Goal: Communication & Community: Answer question/provide support

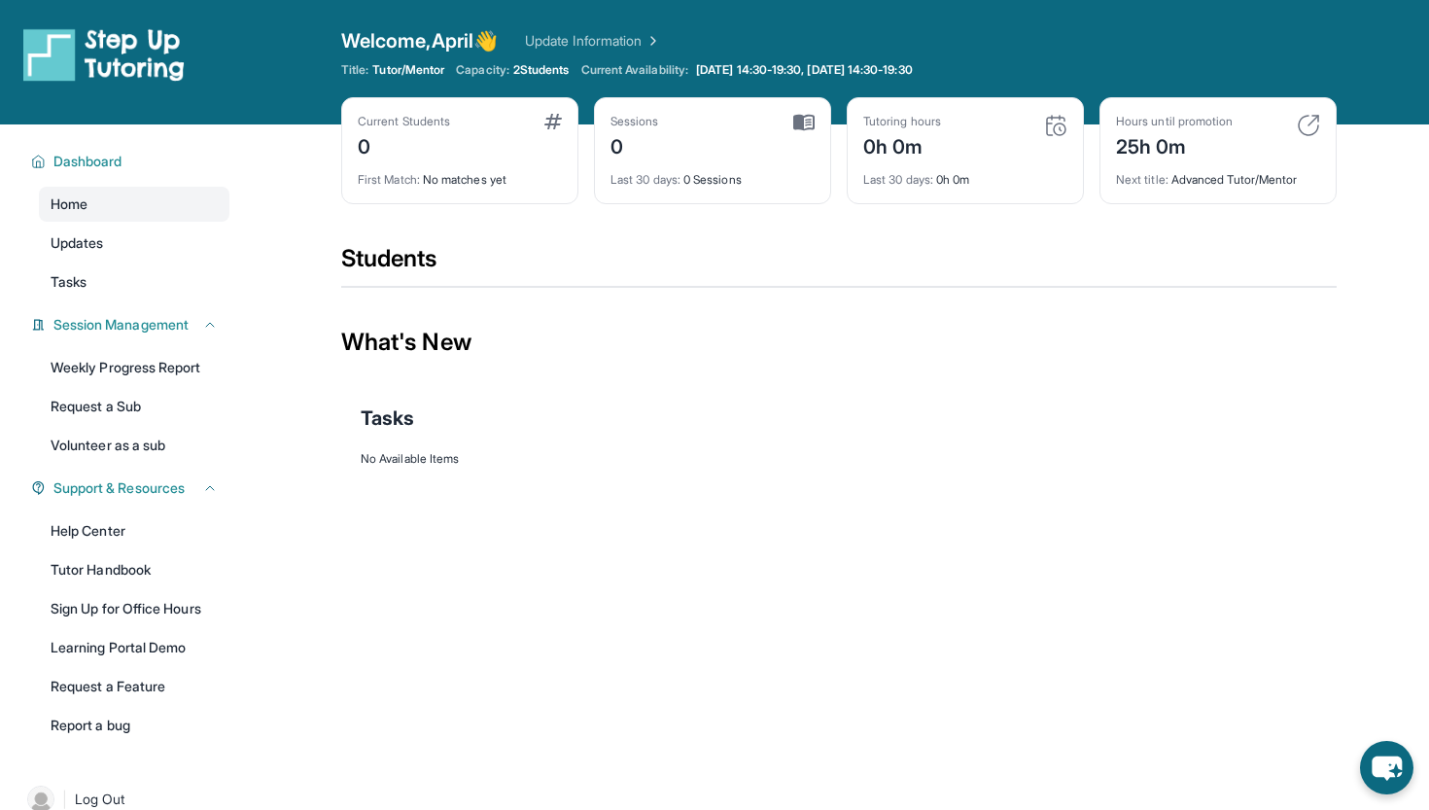
click at [418, 120] on div "Current Students" at bounding box center [404, 122] width 92 height 16
click at [111, 238] on link "Updates" at bounding box center [134, 243] width 191 height 35
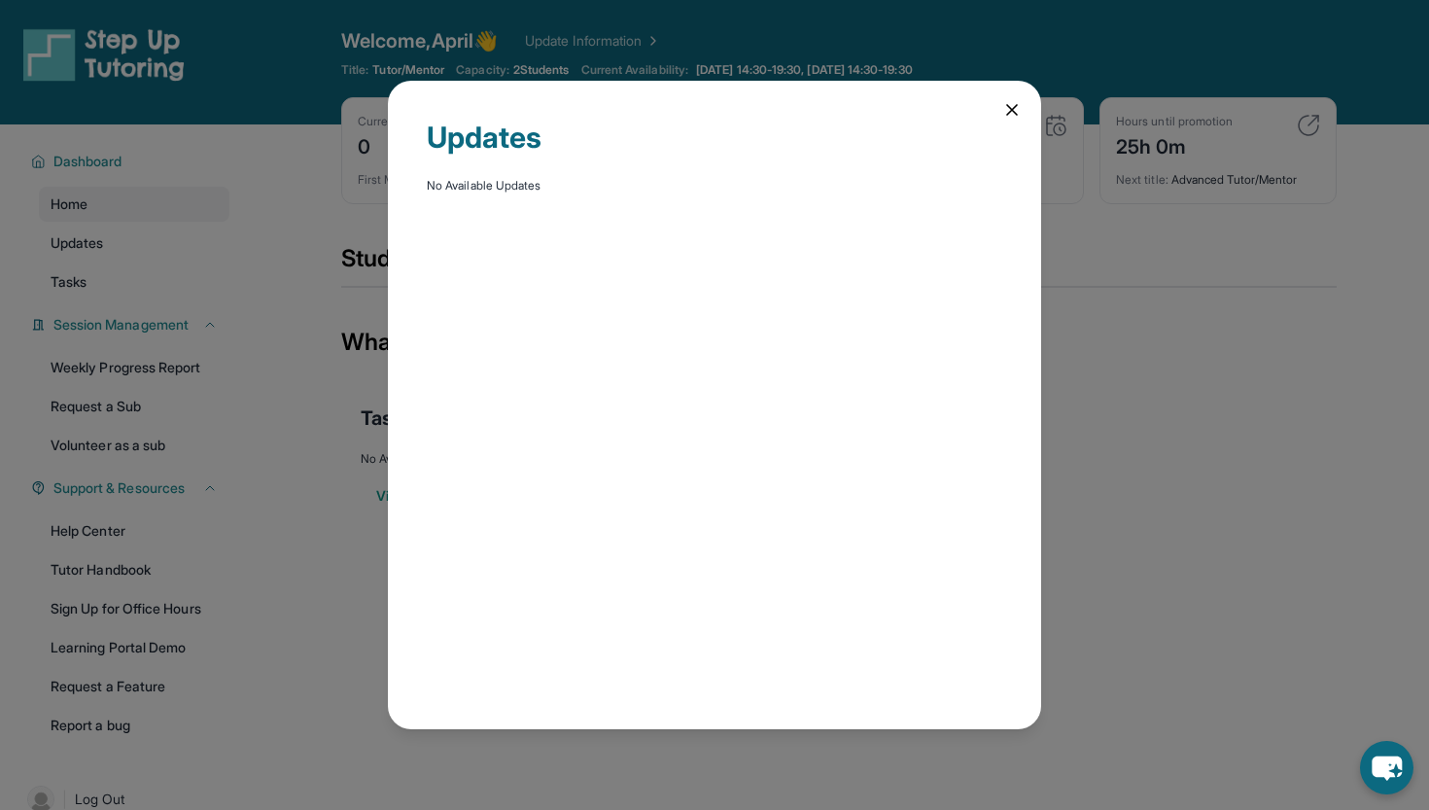
click at [1008, 109] on icon at bounding box center [1011, 109] width 19 height 19
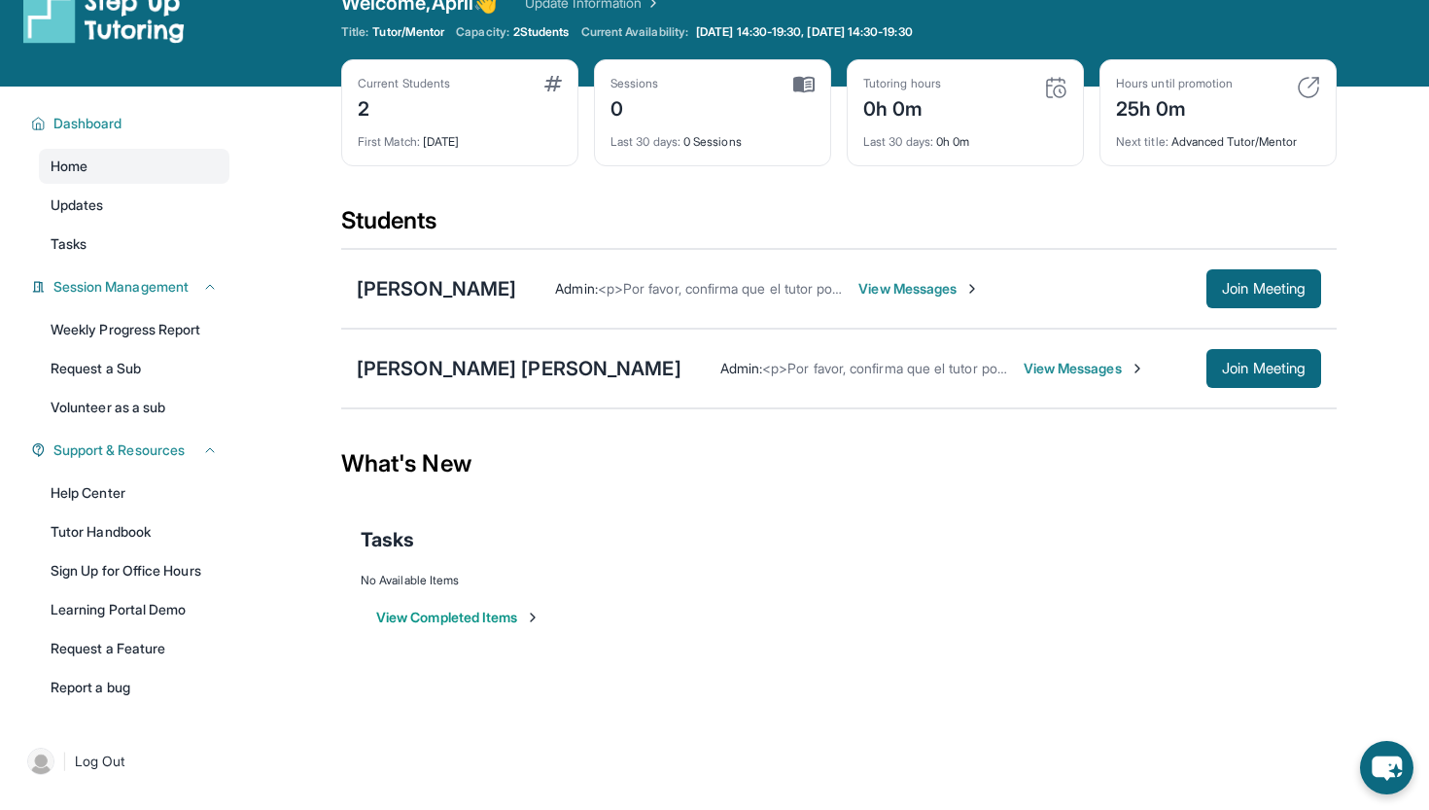
scroll to position [7, 0]
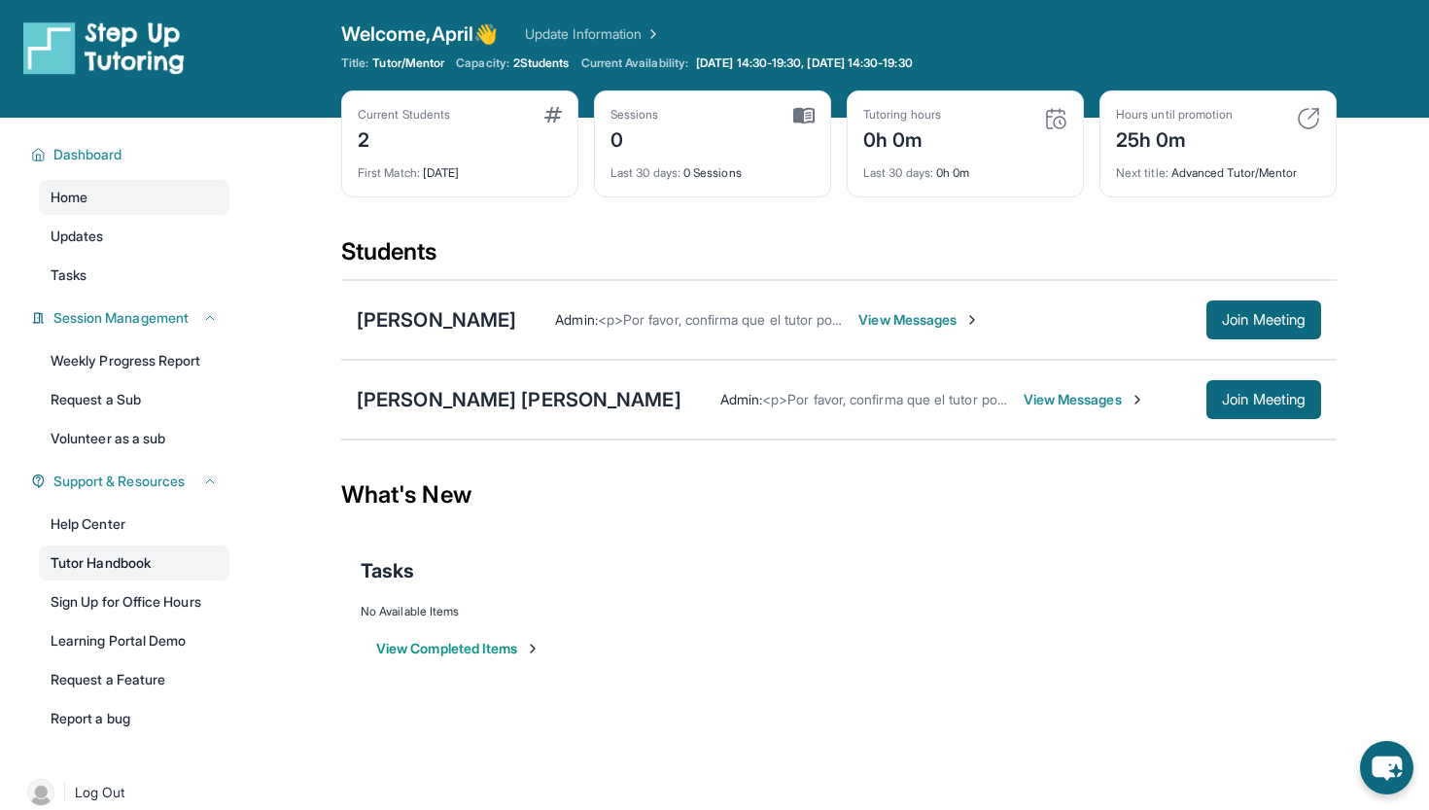
click at [102, 559] on link "Tutor Handbook" at bounding box center [134, 562] width 191 height 35
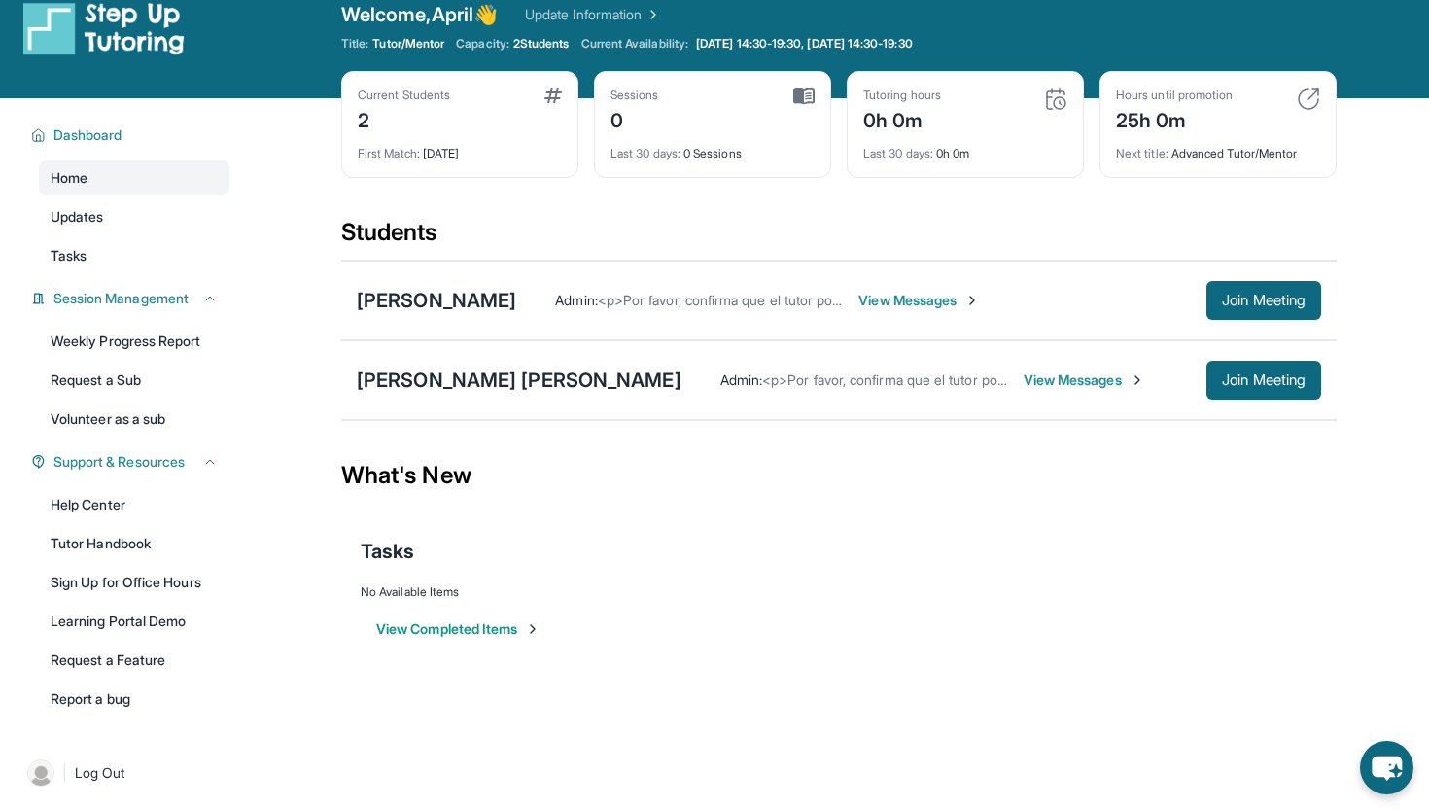
scroll to position [0, 0]
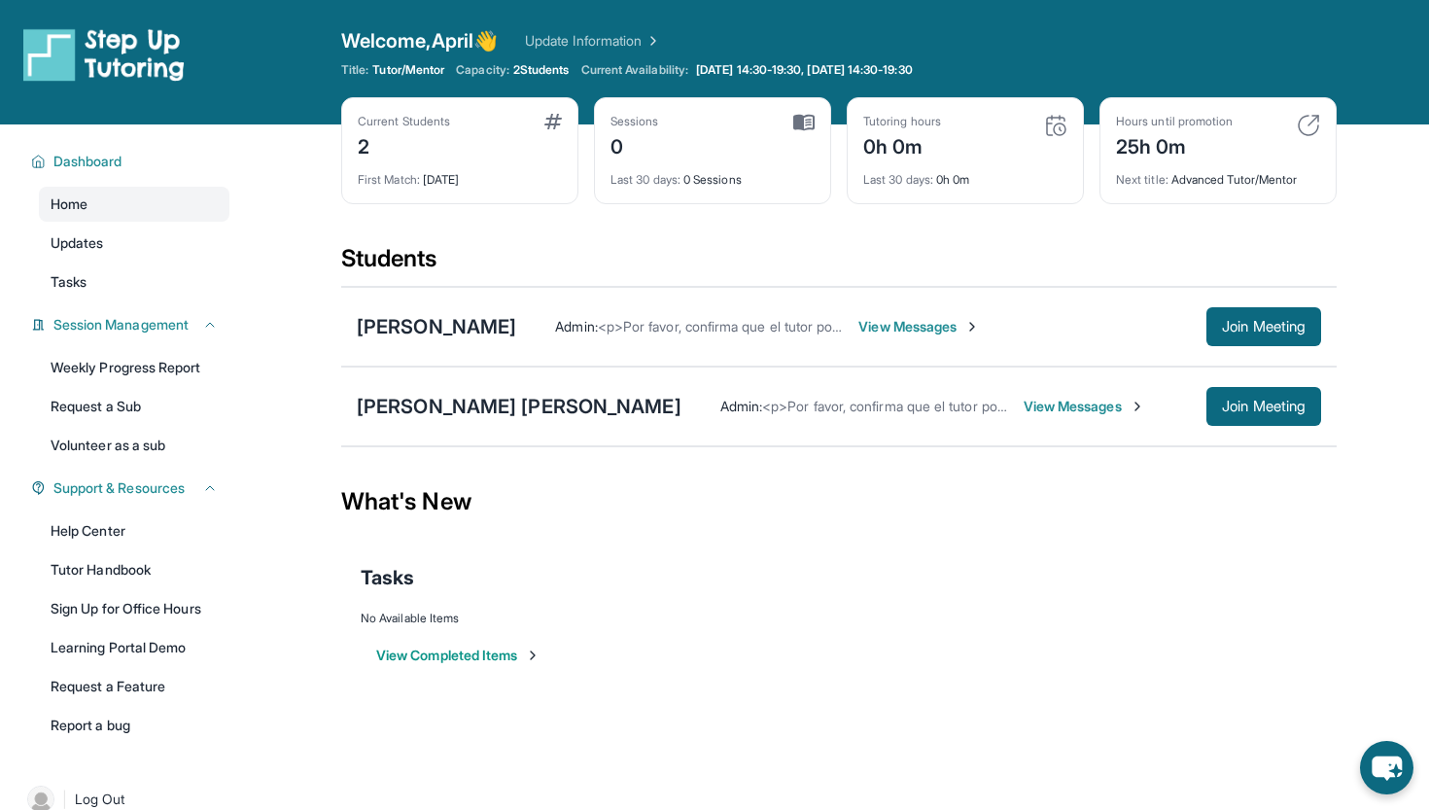
click at [966, 325] on span "View Messages" at bounding box center [920, 326] width 122 height 19
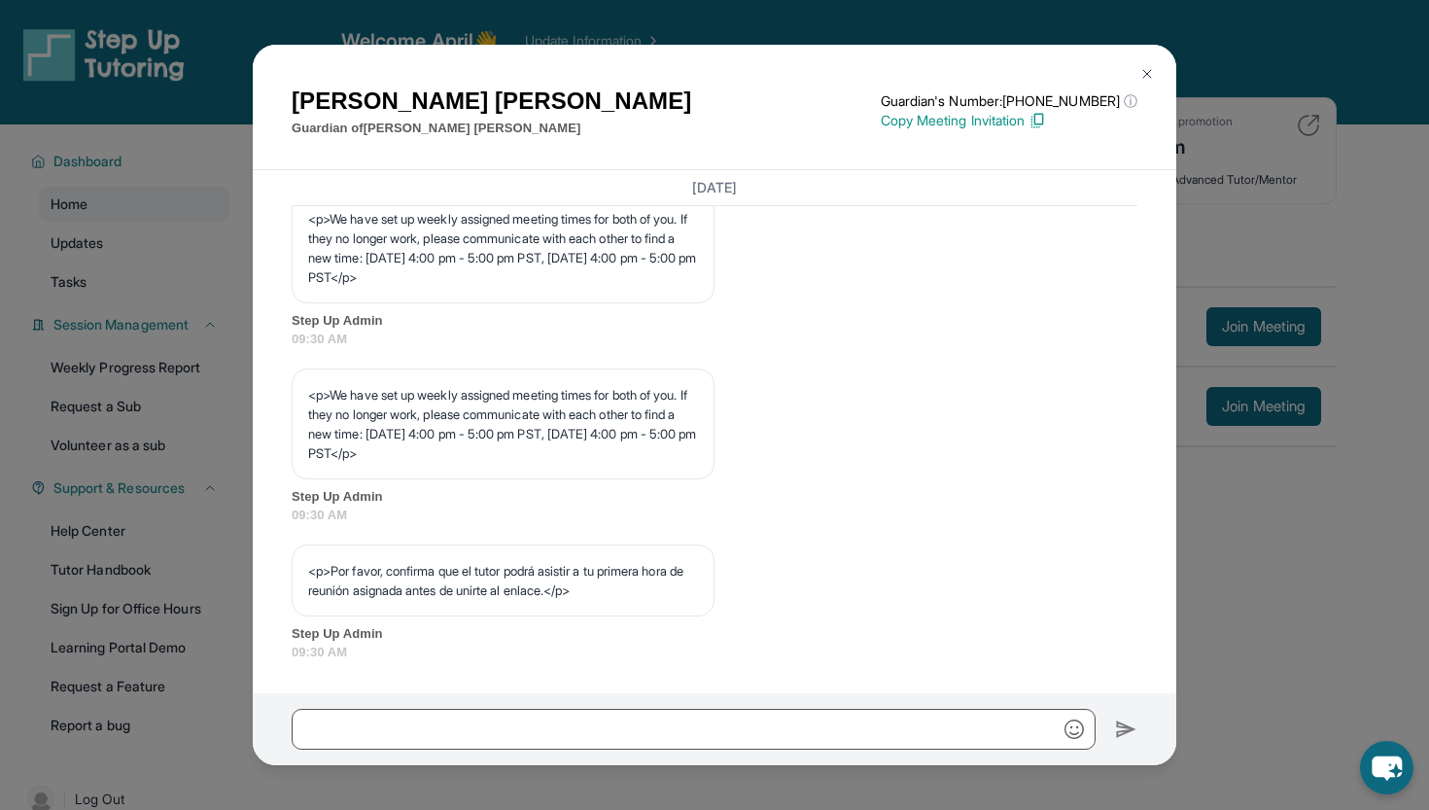
scroll to position [986, 0]
click at [1148, 67] on img at bounding box center [1148, 74] width 16 height 16
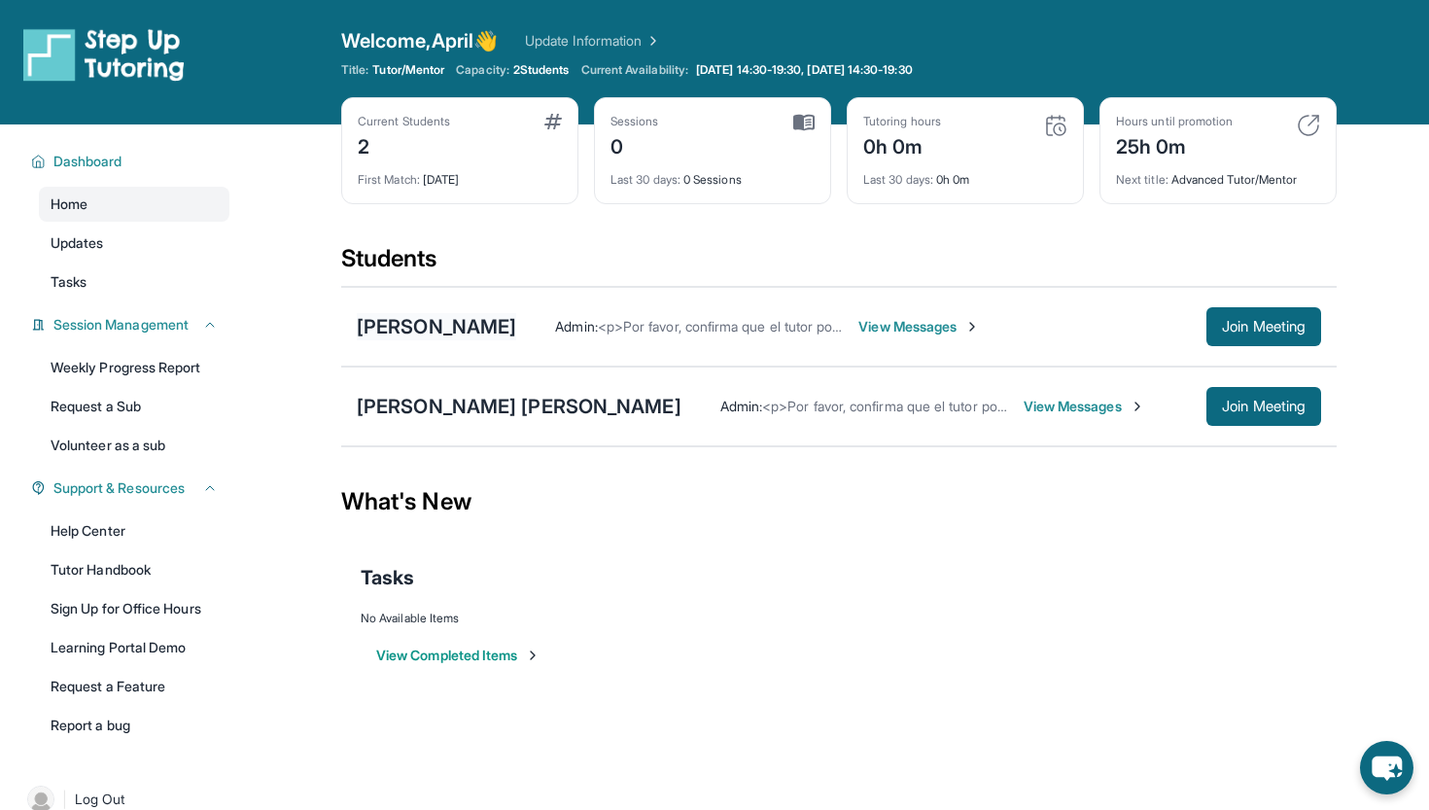
click at [440, 326] on div "[PERSON_NAME]" at bounding box center [436, 326] width 159 height 27
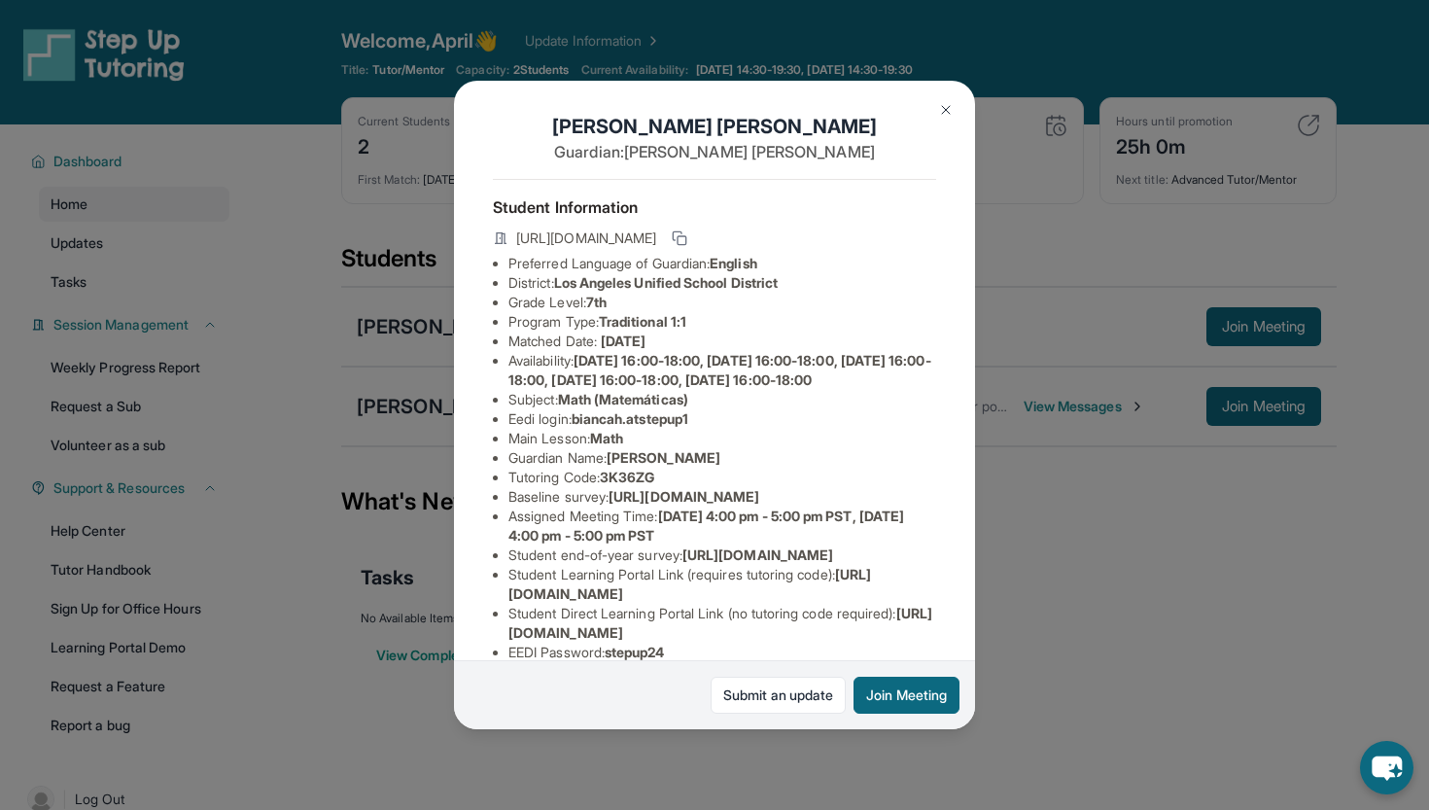
scroll to position [0, 0]
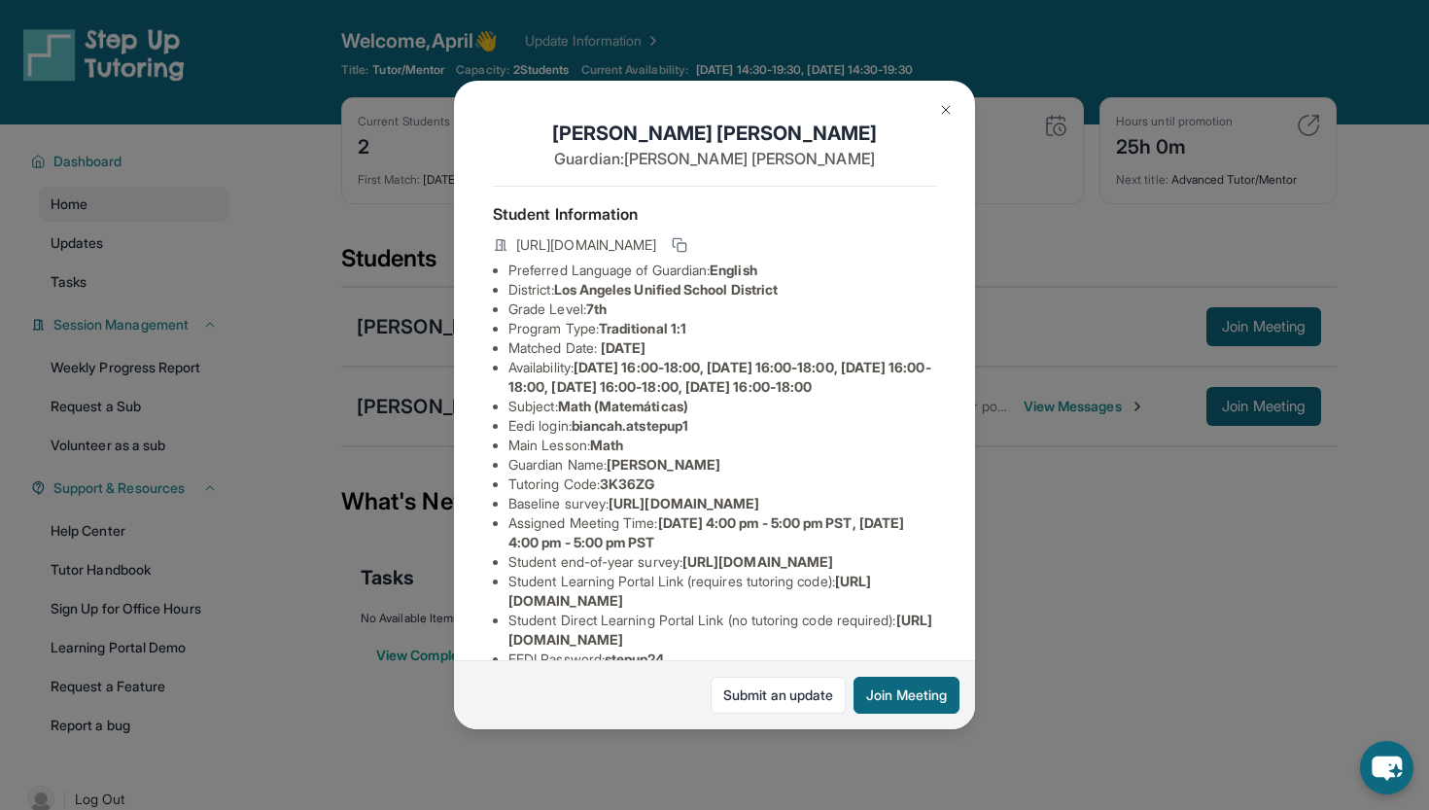
click at [946, 107] on img at bounding box center [946, 110] width 16 height 16
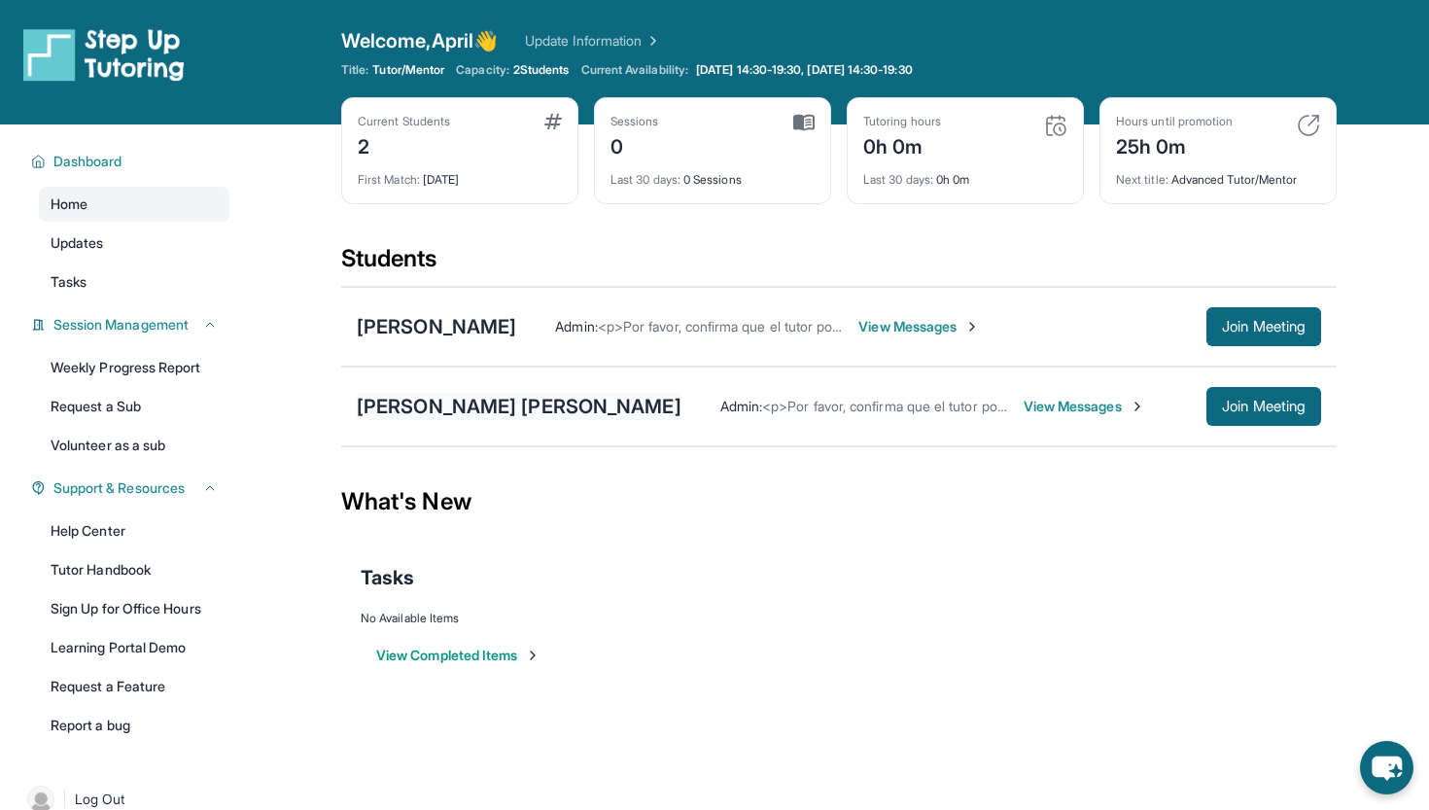
click at [485, 407] on div "[PERSON_NAME] [PERSON_NAME]" at bounding box center [519, 406] width 325 height 27
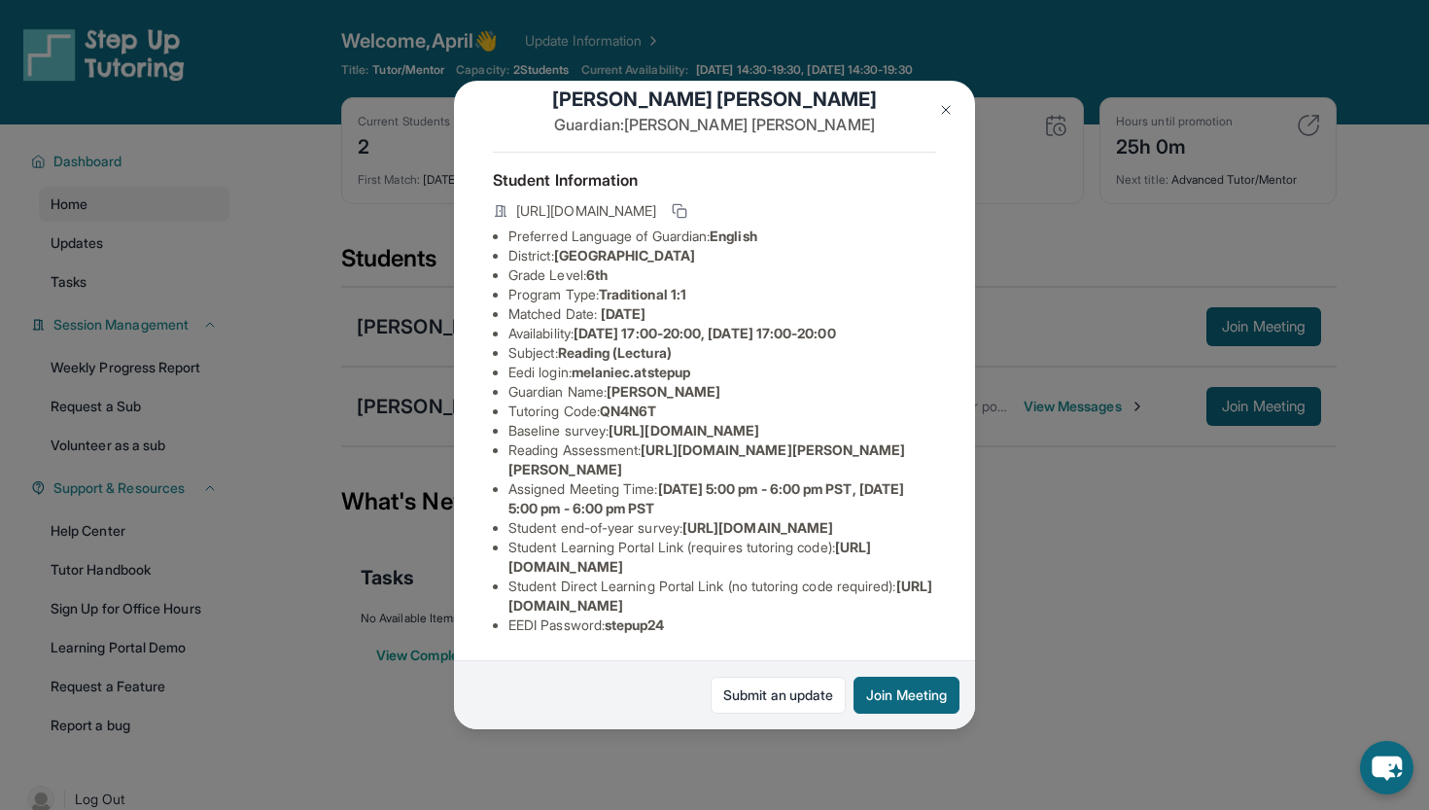
scroll to position [189, 0]
click at [947, 110] on img at bounding box center [946, 110] width 16 height 16
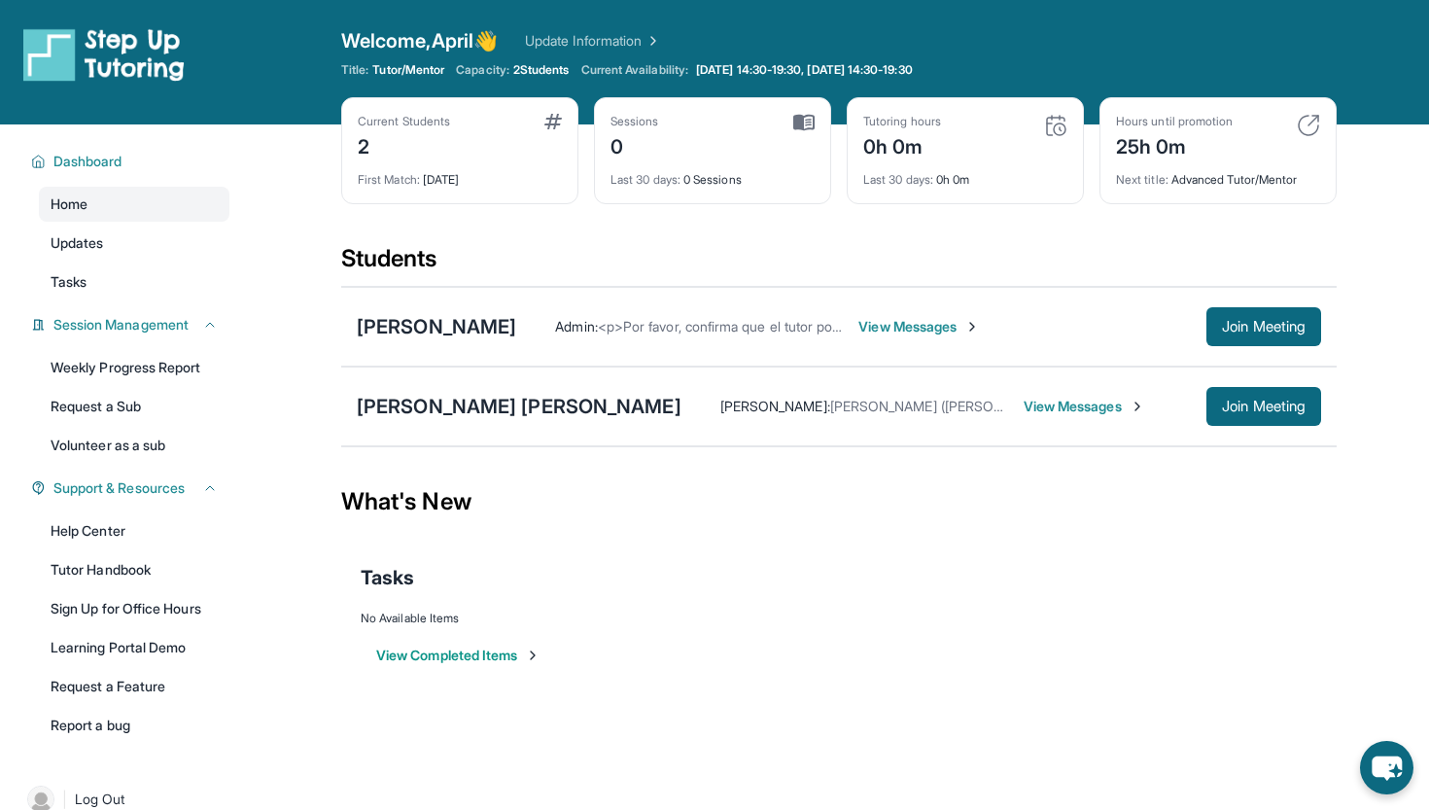
click at [1024, 398] on span "View Messages" at bounding box center [1085, 406] width 122 height 19
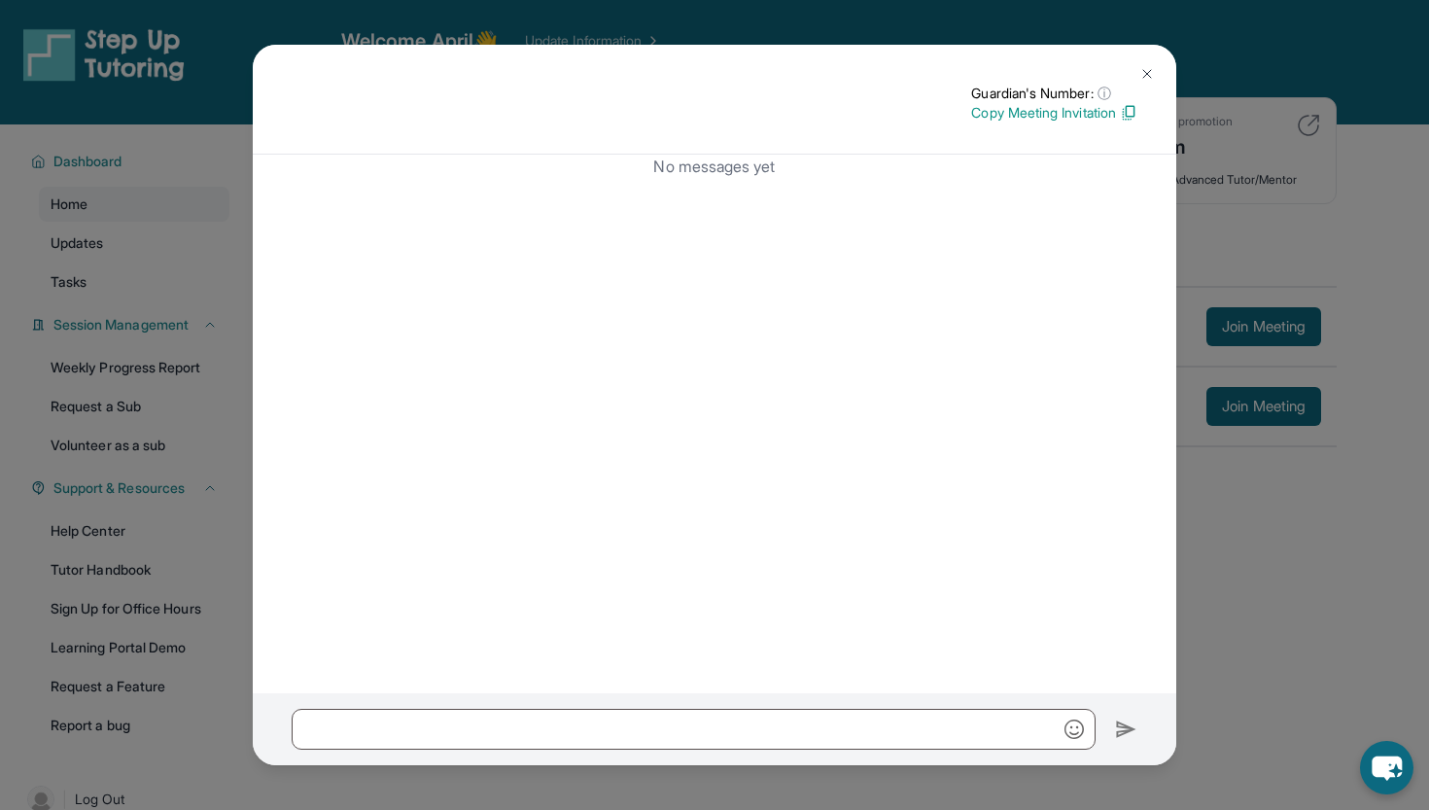
scroll to position [124, 0]
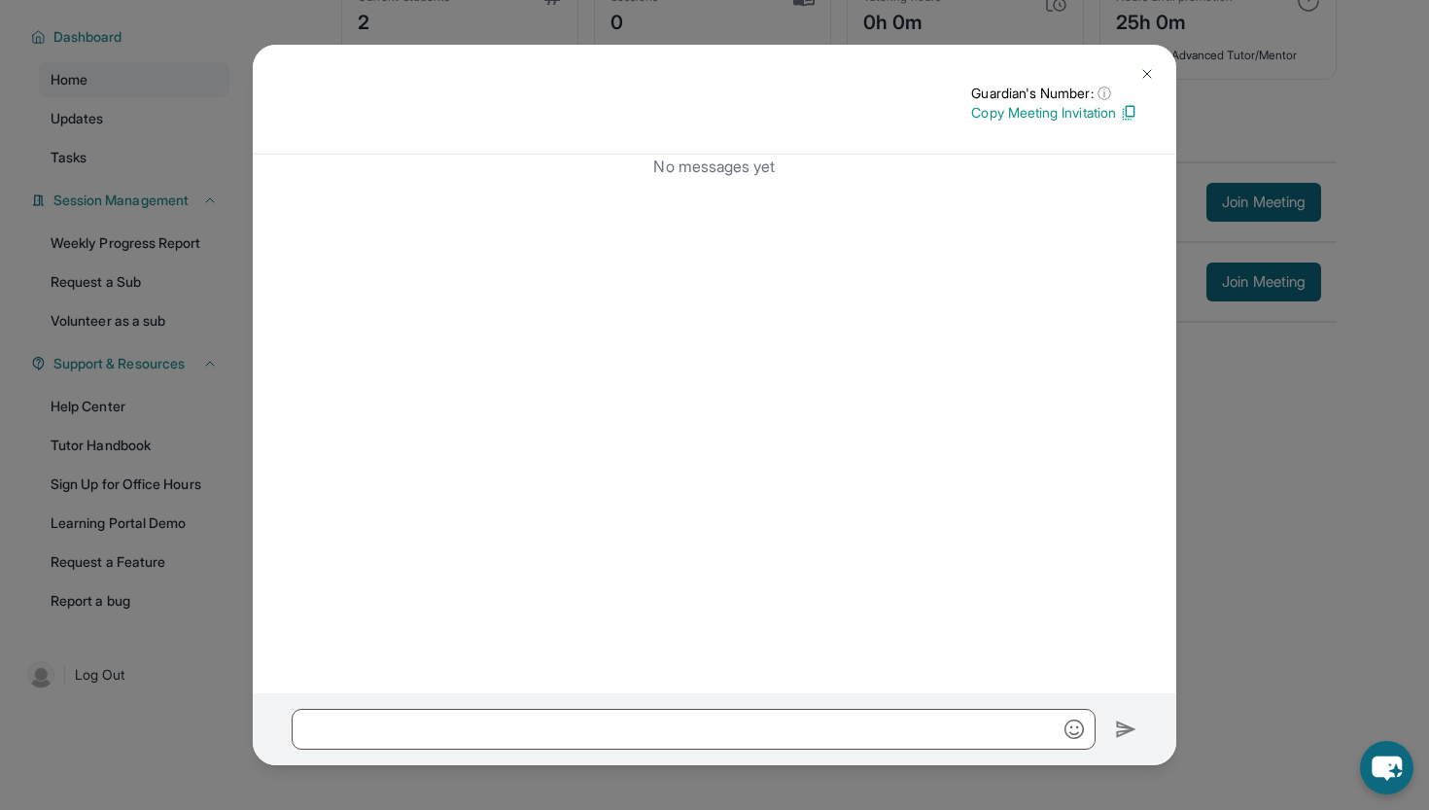
click at [1147, 73] on img at bounding box center [1148, 74] width 16 height 16
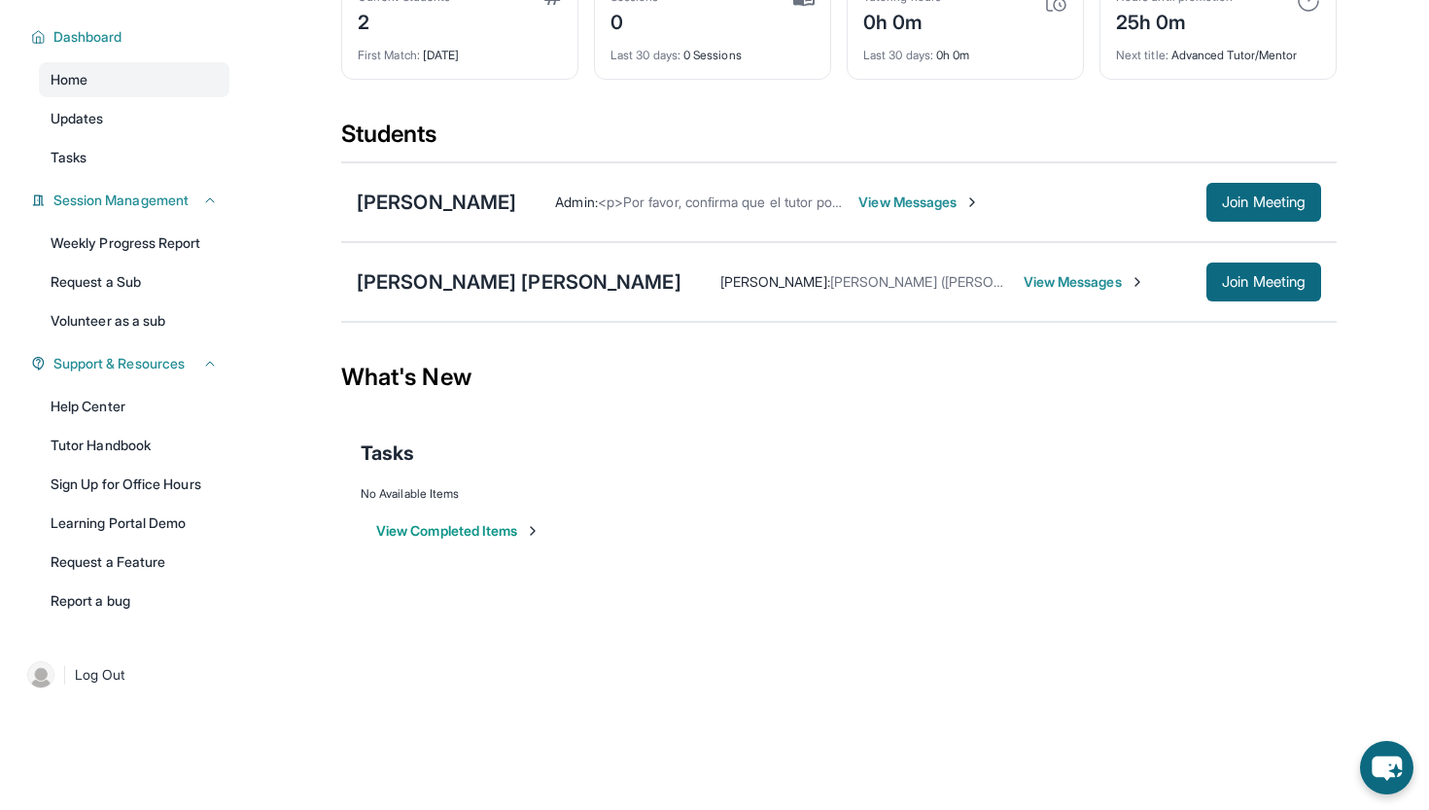
click at [1024, 277] on span "View Messages" at bounding box center [1085, 281] width 122 height 19
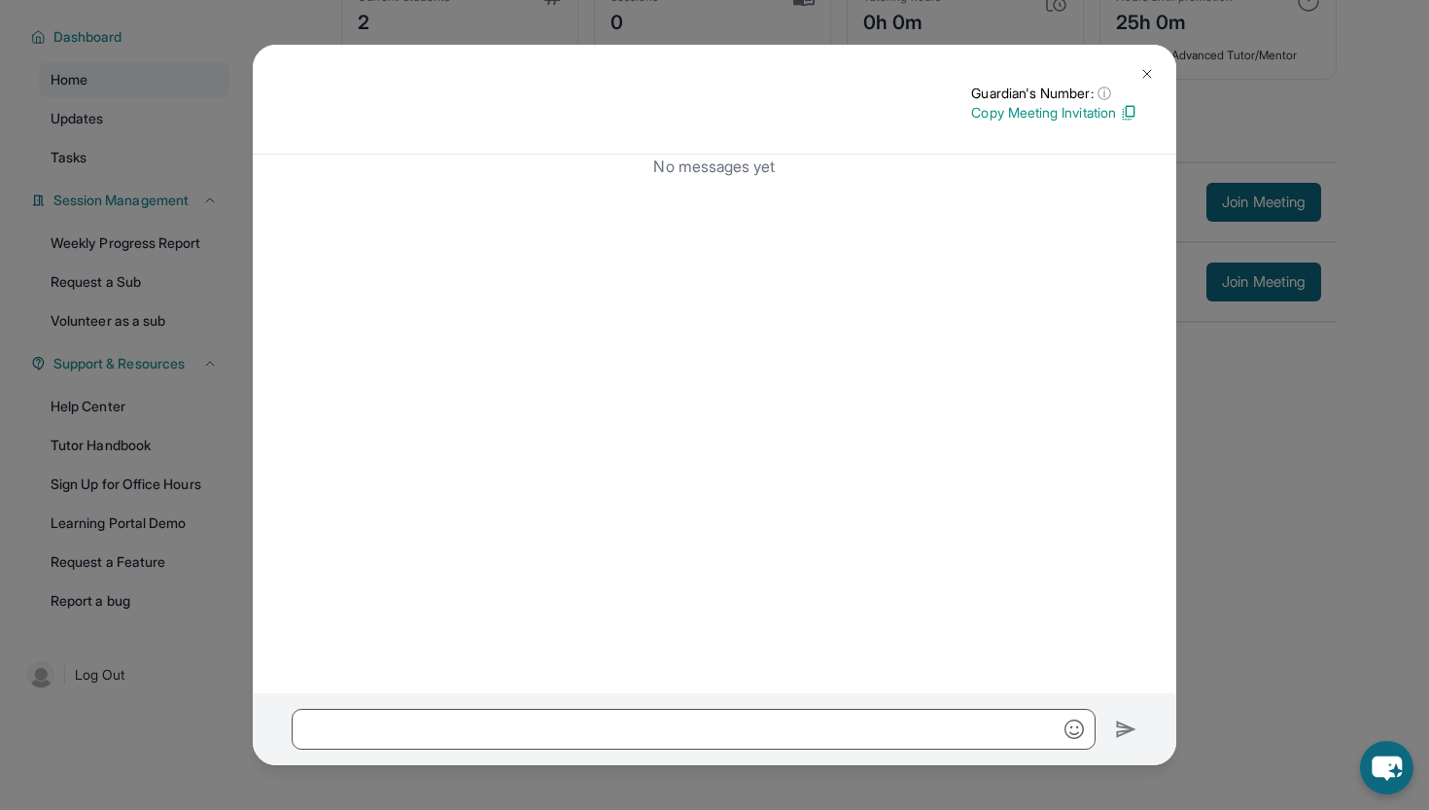
click at [1142, 66] on img at bounding box center [1148, 74] width 16 height 16
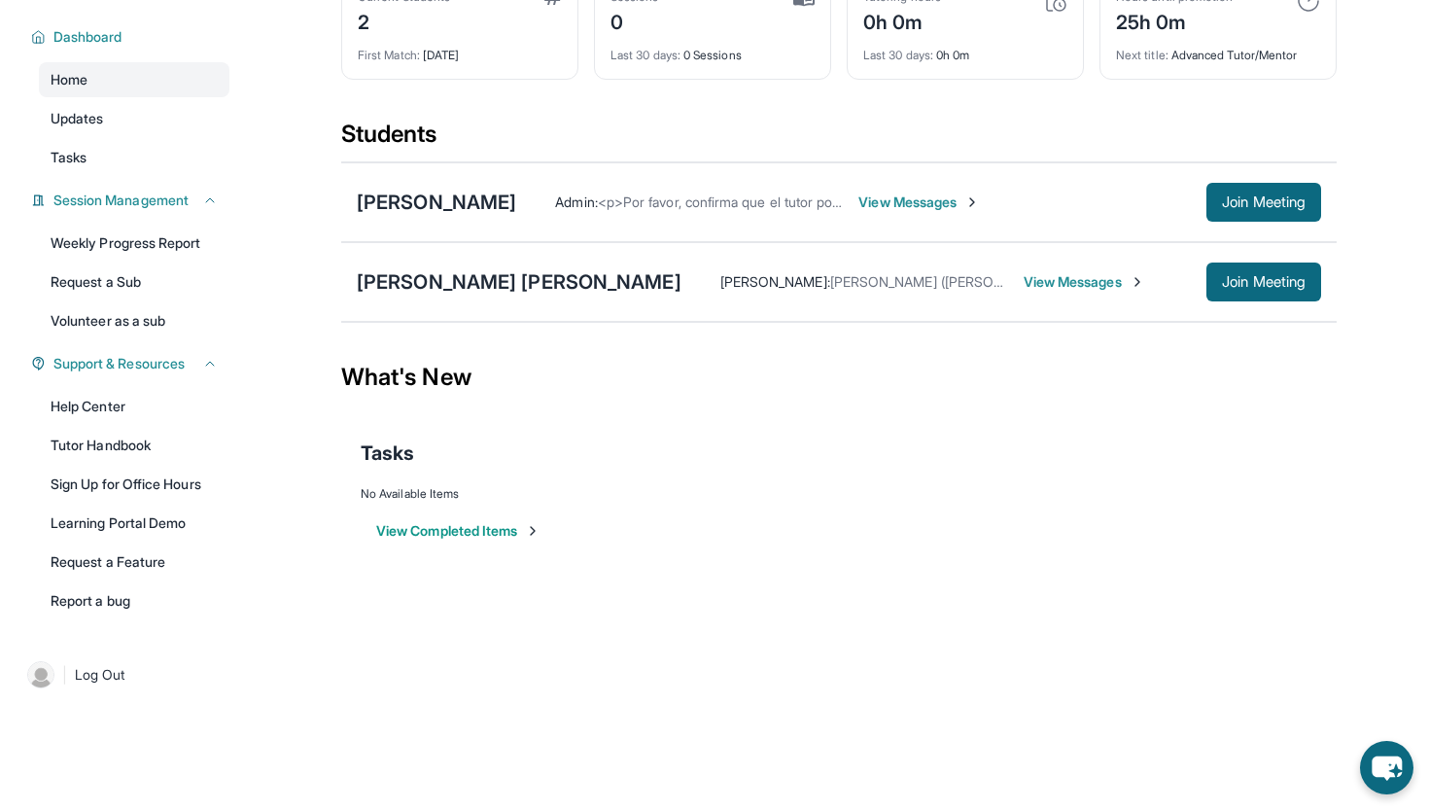
scroll to position [0, 0]
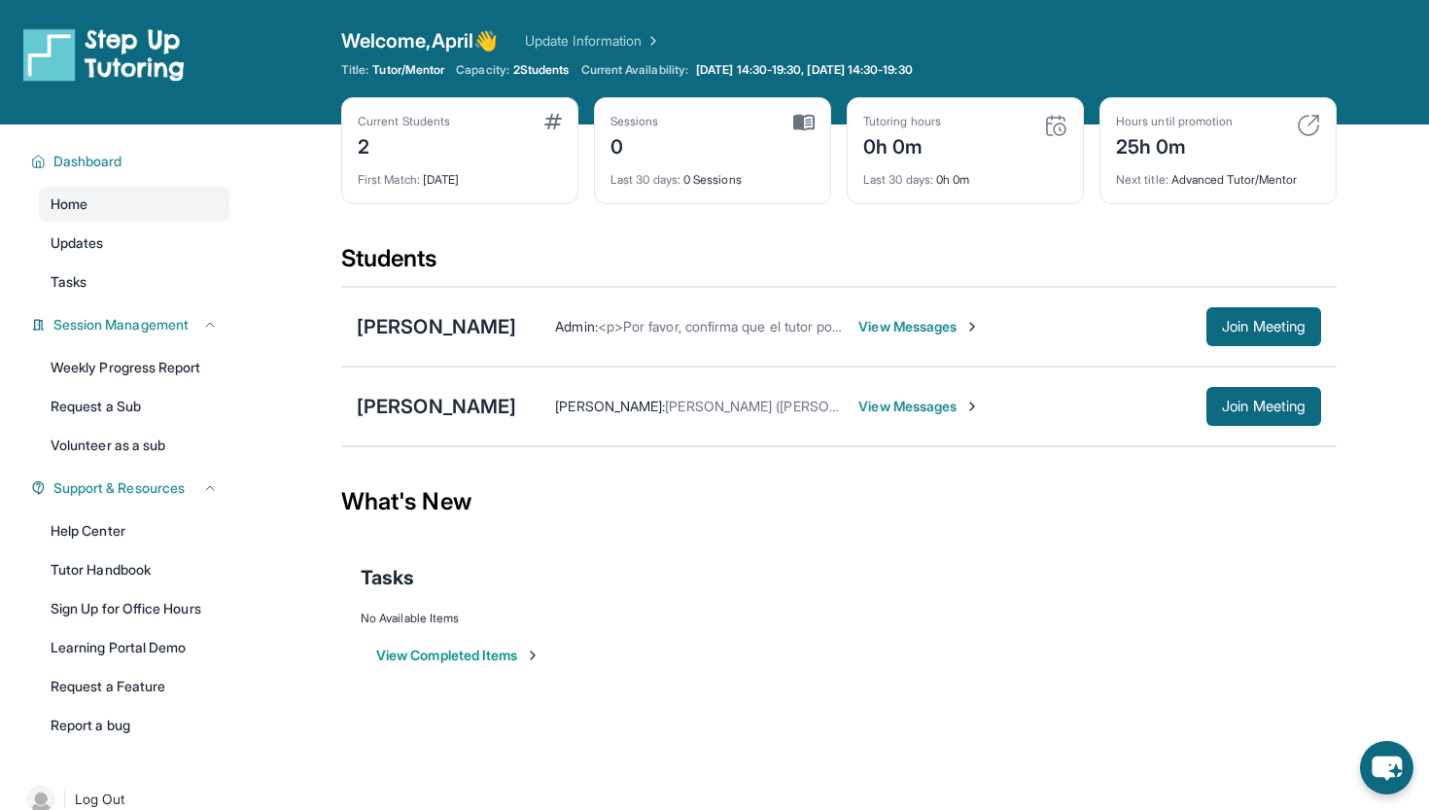
click at [960, 317] on span "View Messages" at bounding box center [920, 326] width 122 height 19
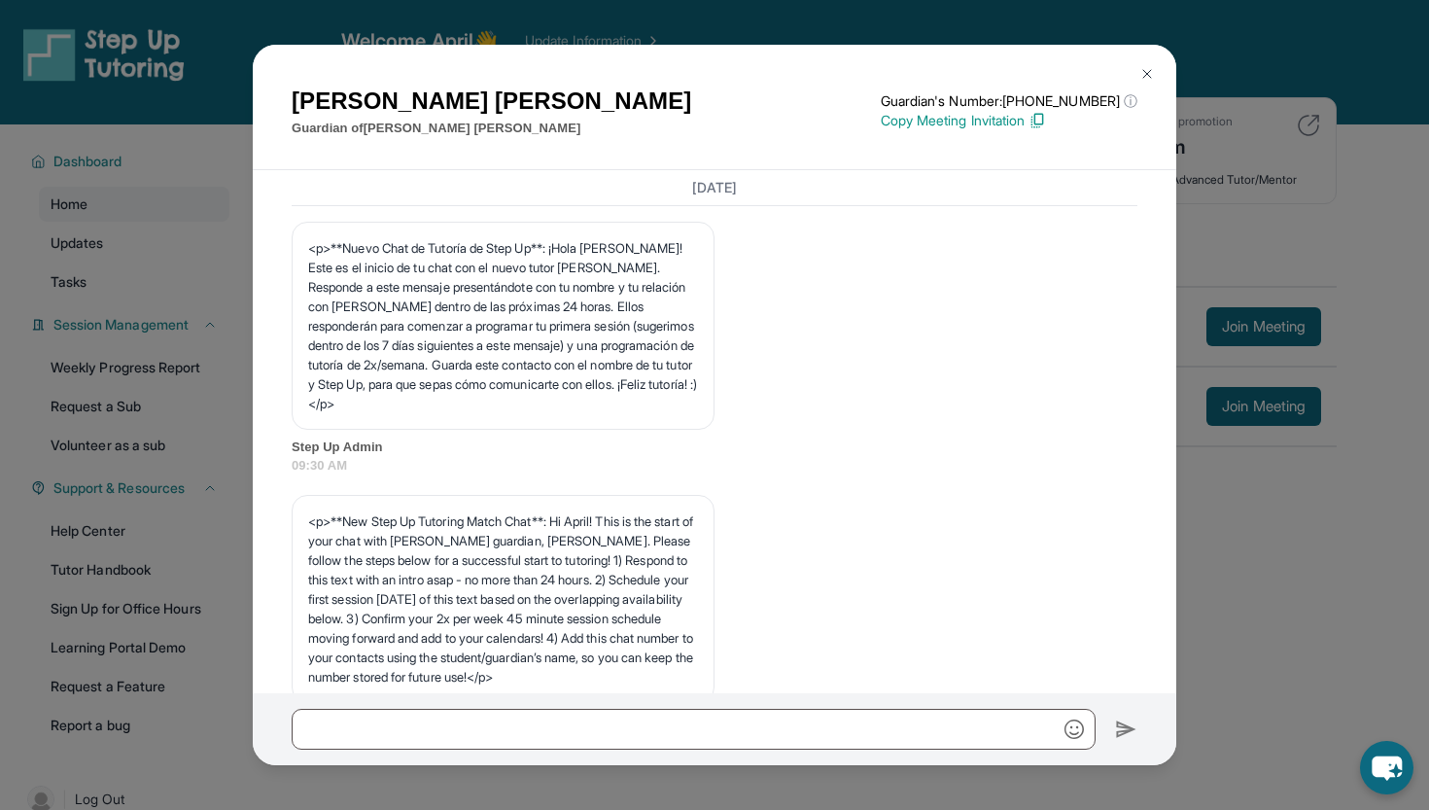
scroll to position [986, 0]
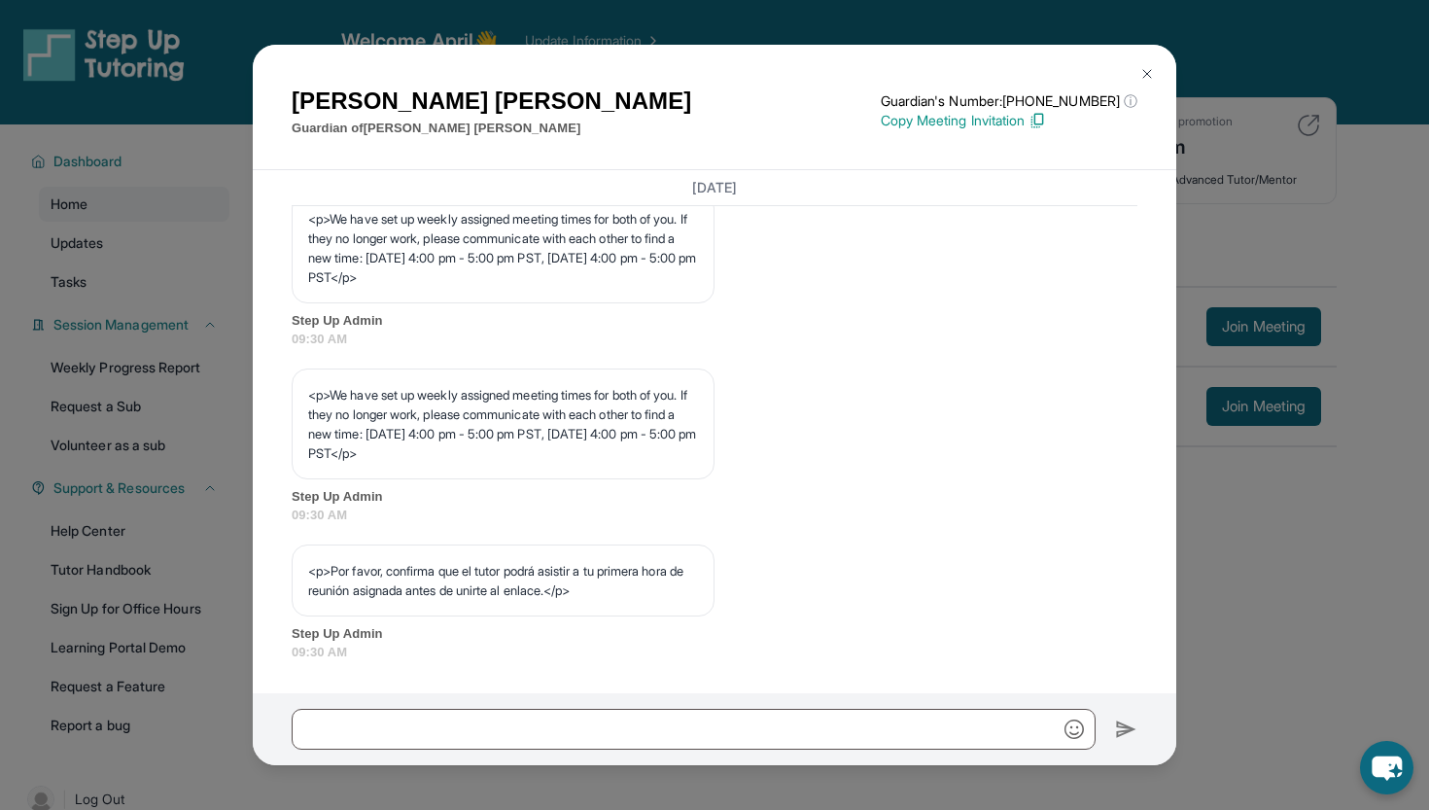
click at [1145, 77] on img at bounding box center [1148, 74] width 16 height 16
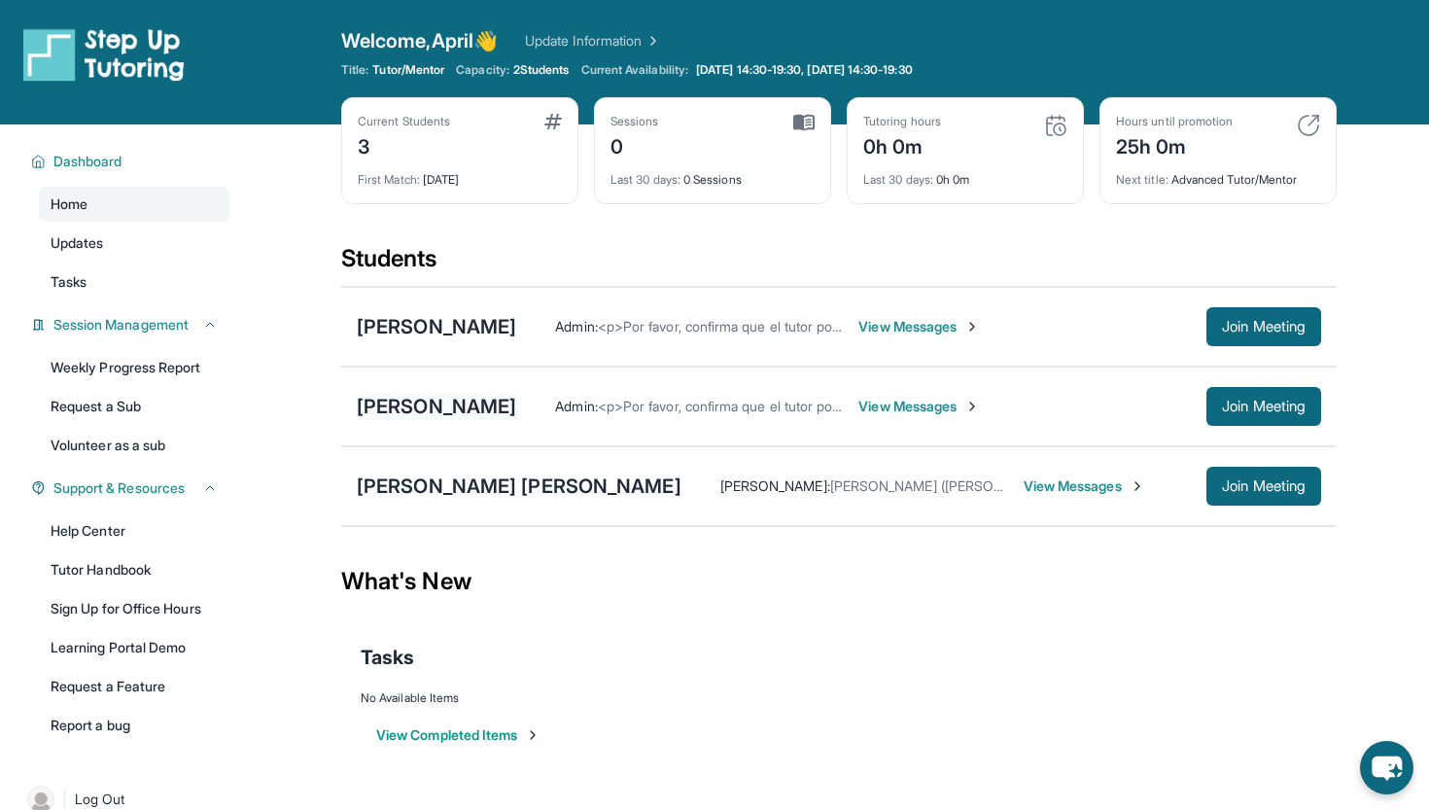
click at [465, 407] on div "[PERSON_NAME]" at bounding box center [436, 406] width 159 height 27
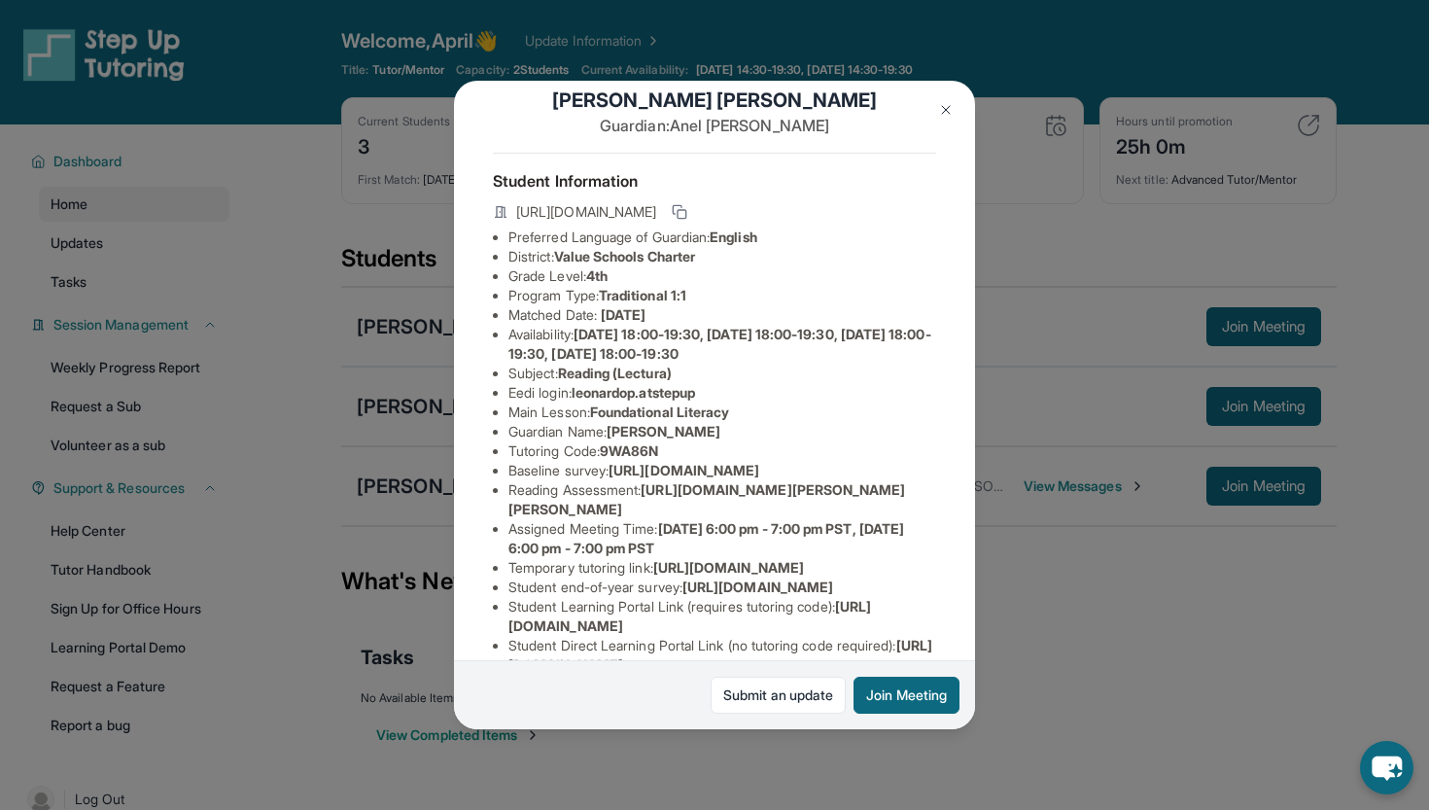
scroll to position [48, 0]
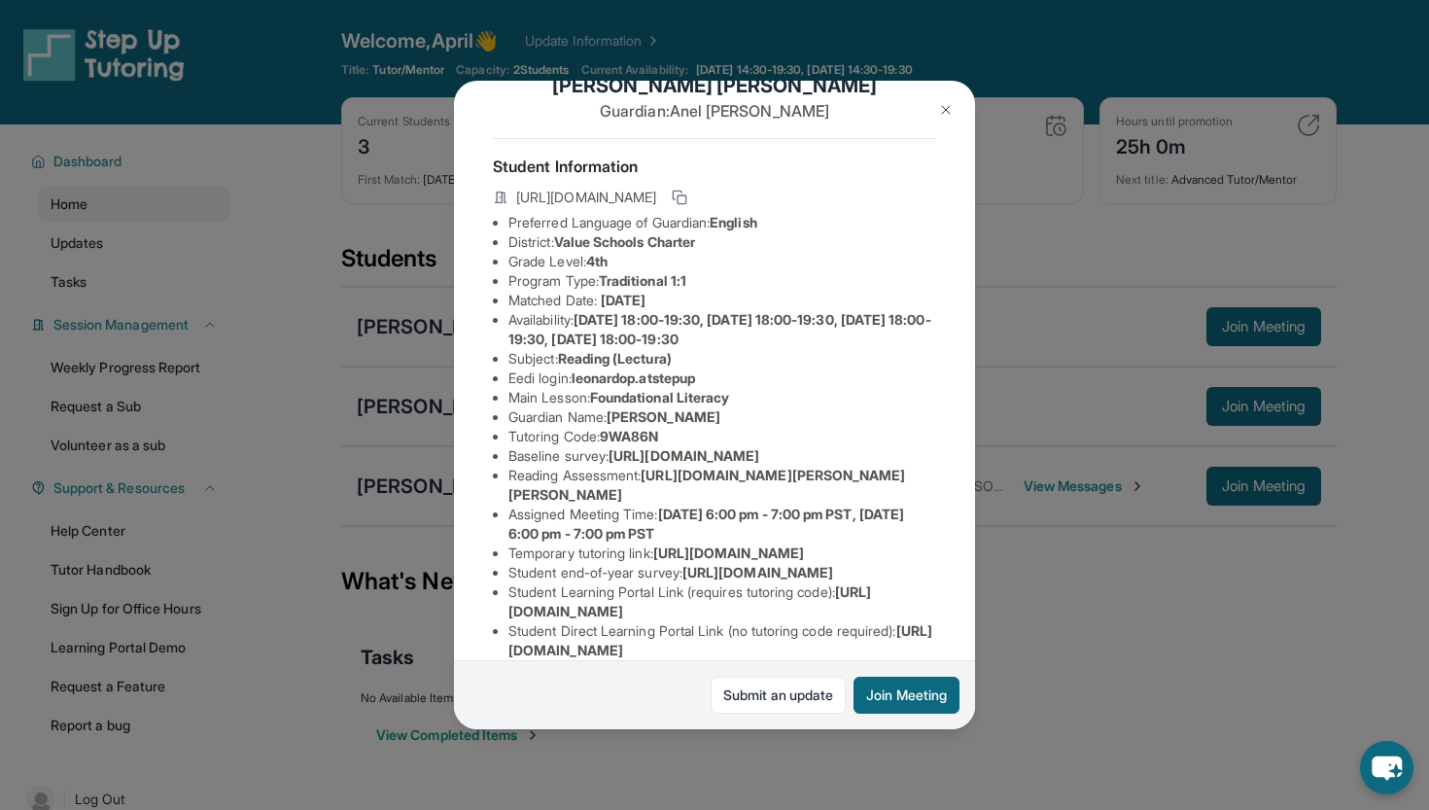
click at [943, 104] on img at bounding box center [946, 110] width 16 height 16
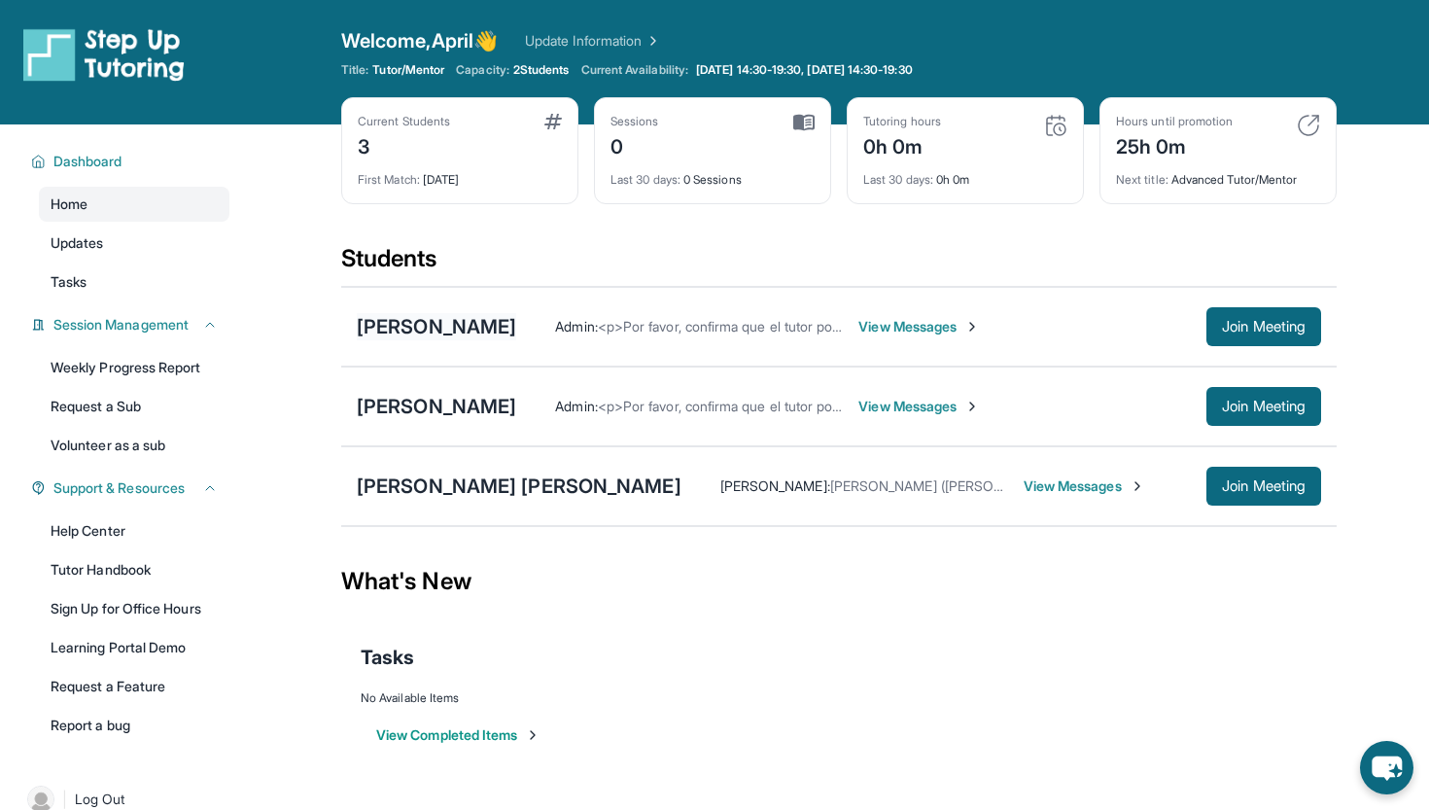
click at [516, 324] on div "[PERSON_NAME]" at bounding box center [436, 326] width 159 height 27
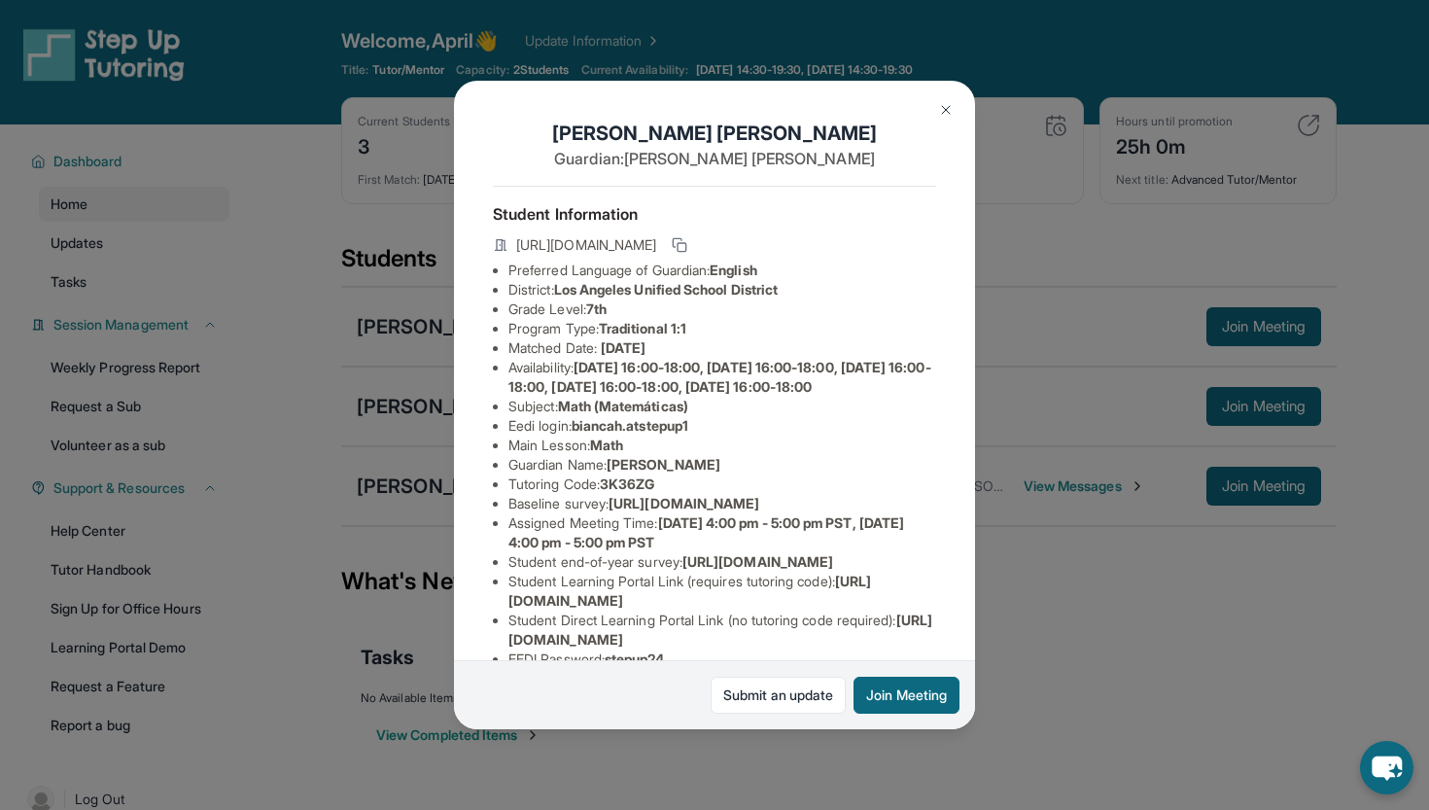
click at [942, 106] on img at bounding box center [946, 110] width 16 height 16
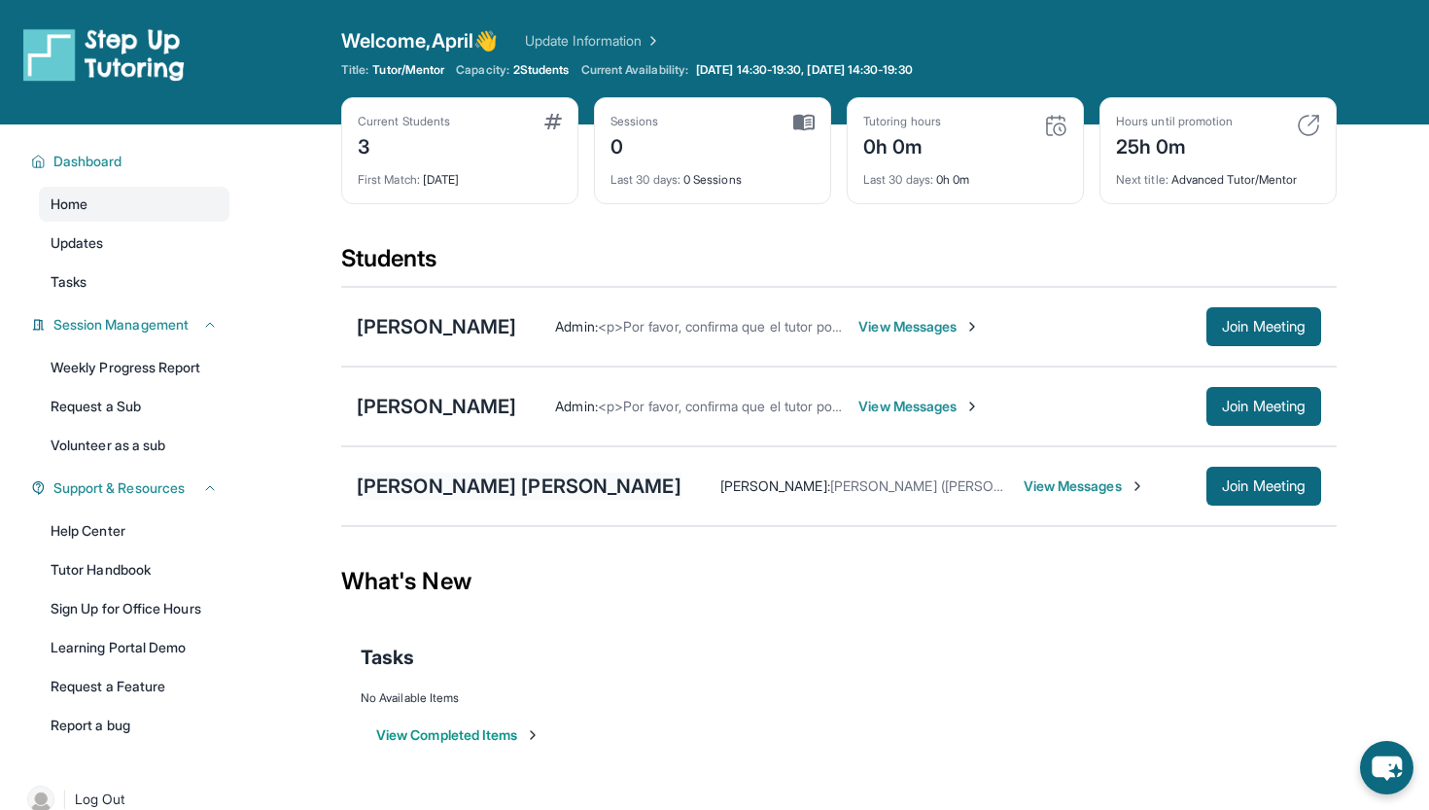
click at [521, 486] on div "[PERSON_NAME] [PERSON_NAME]" at bounding box center [519, 486] width 325 height 27
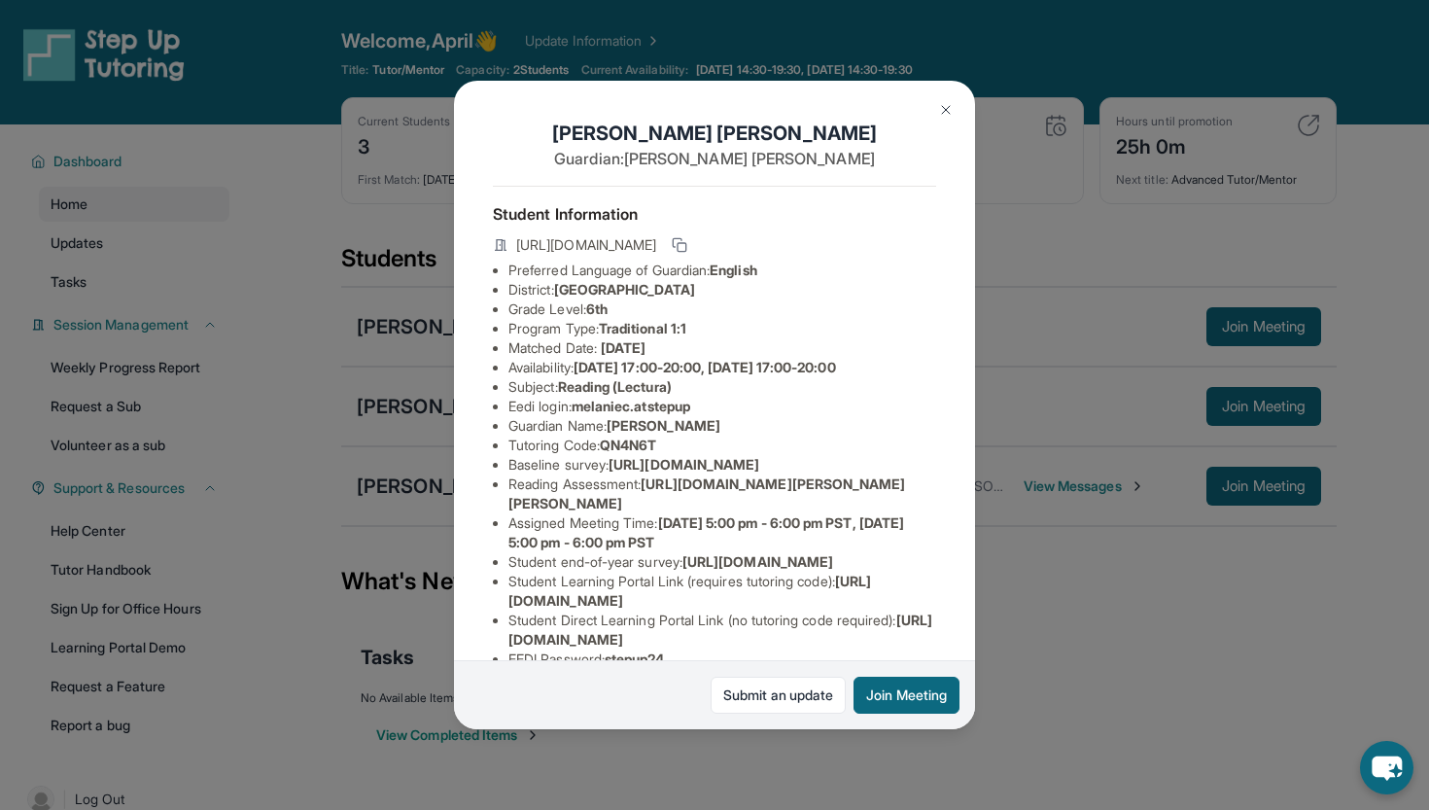
click at [943, 111] on img at bounding box center [946, 110] width 16 height 16
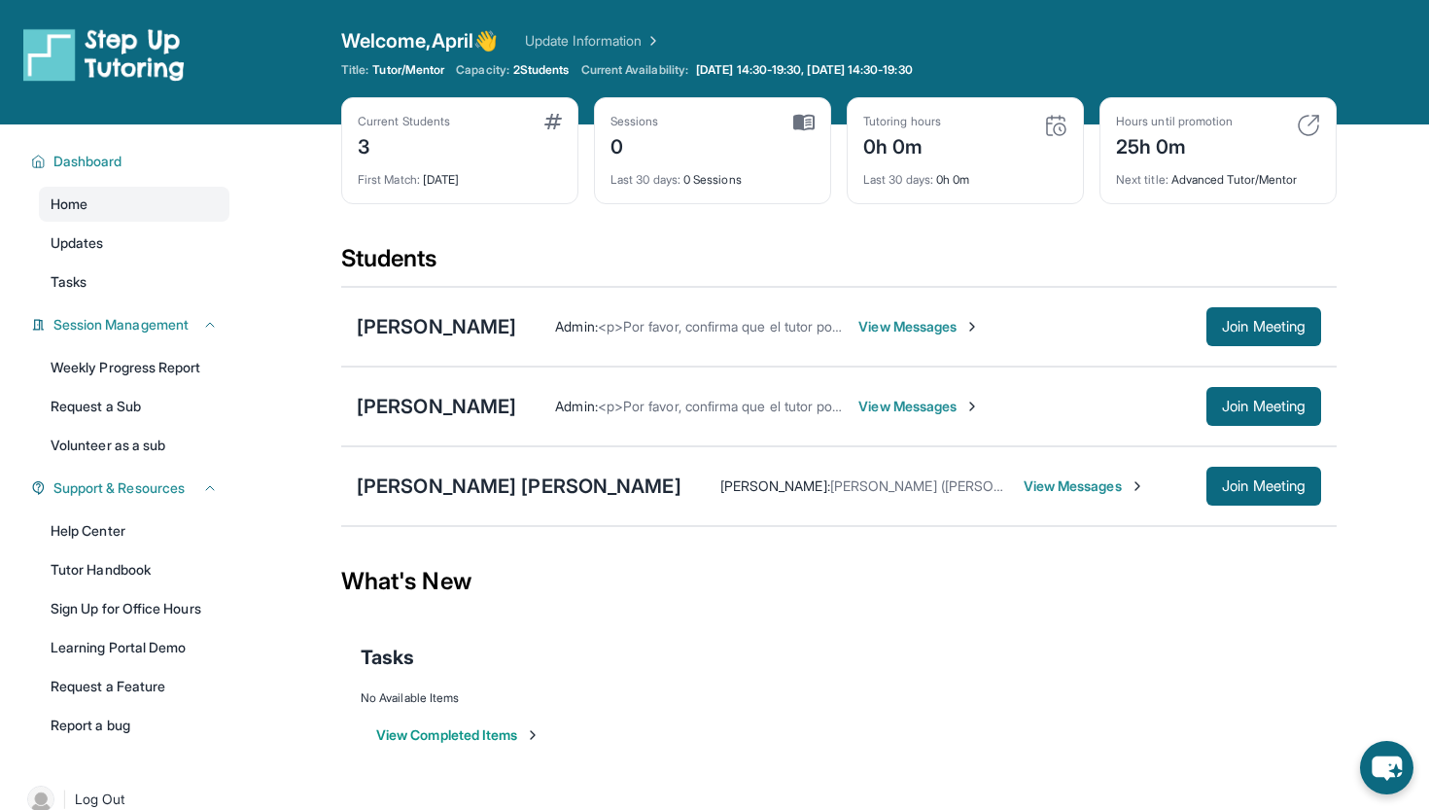
click at [1024, 483] on span "View Messages" at bounding box center [1085, 485] width 122 height 19
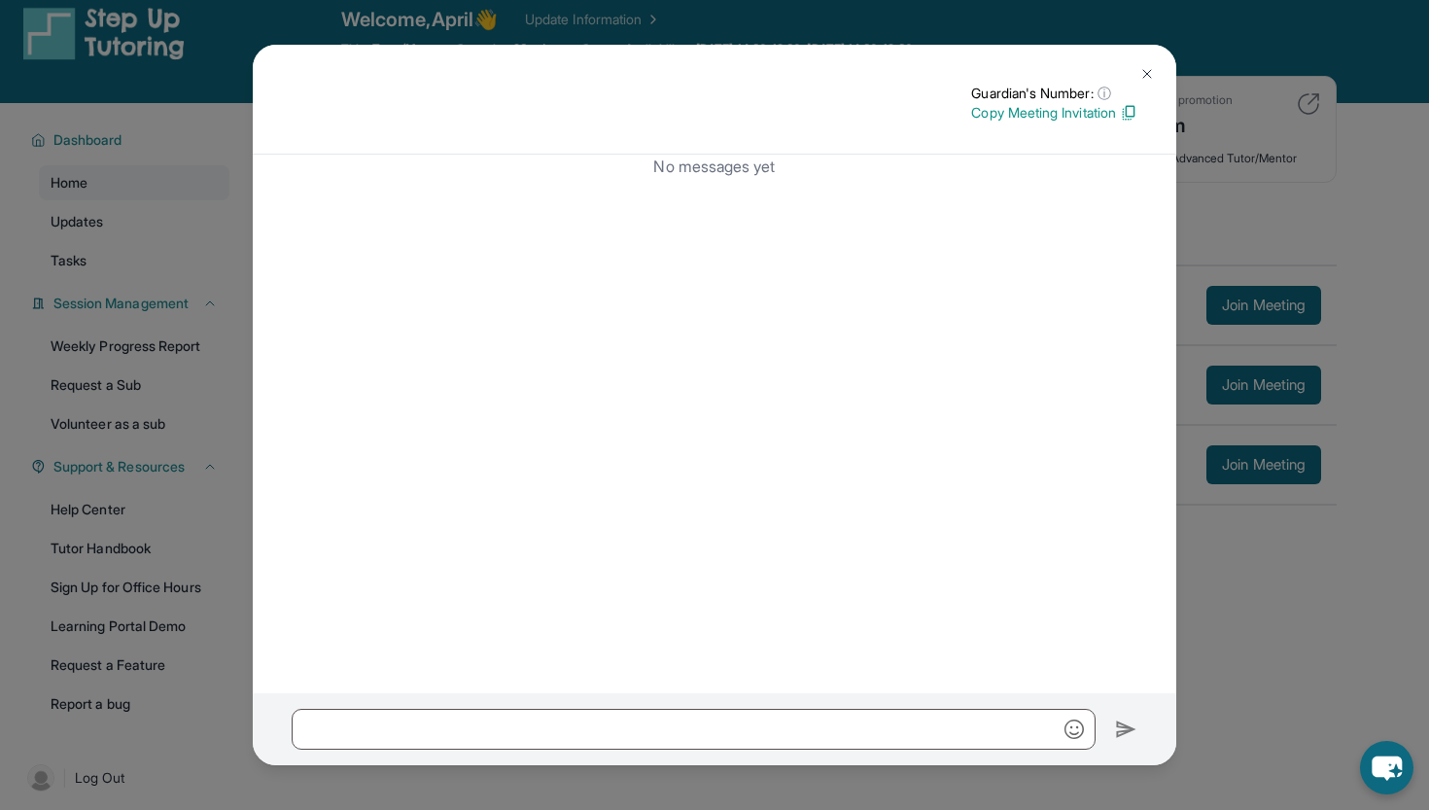
scroll to position [0, 0]
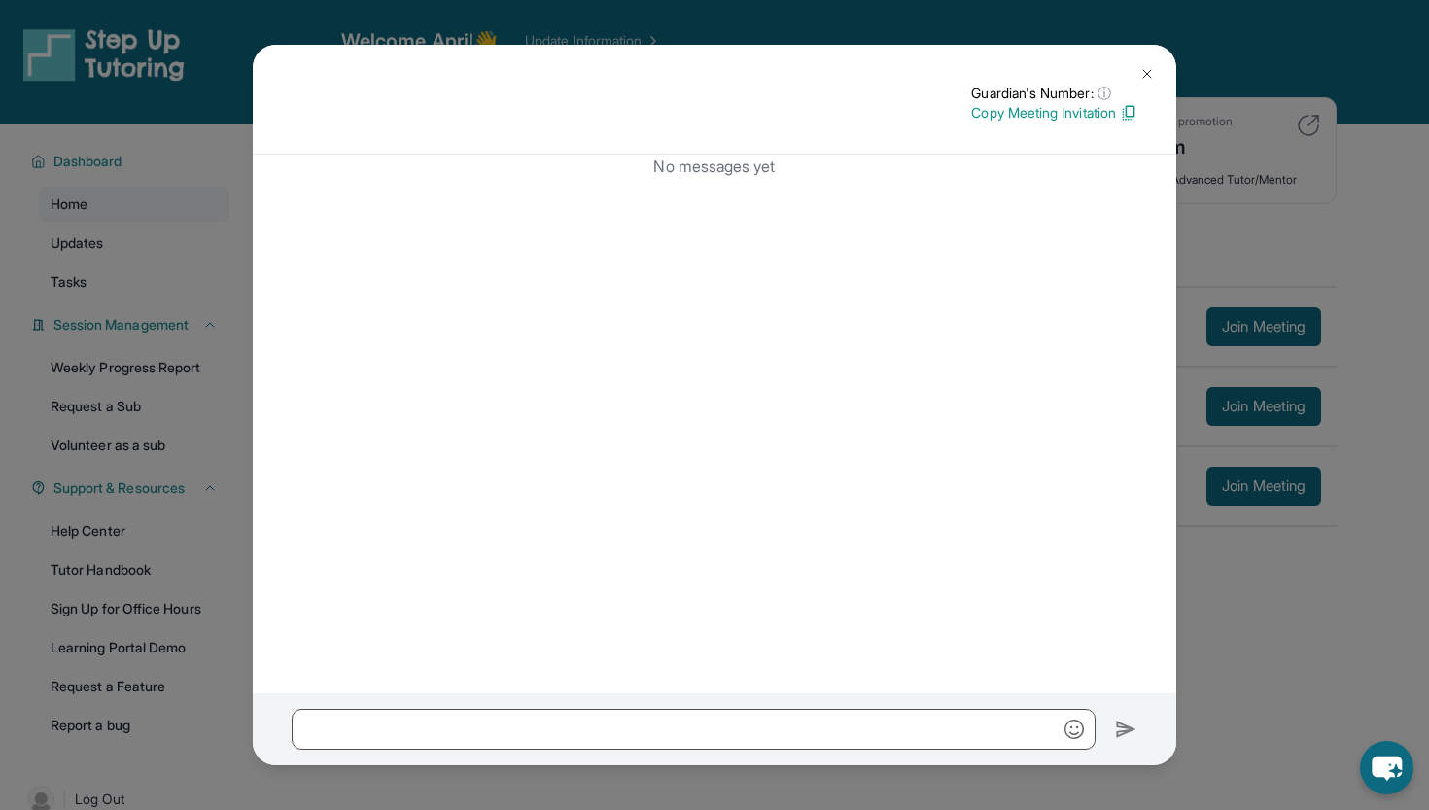
click at [1146, 71] on img at bounding box center [1148, 74] width 16 height 16
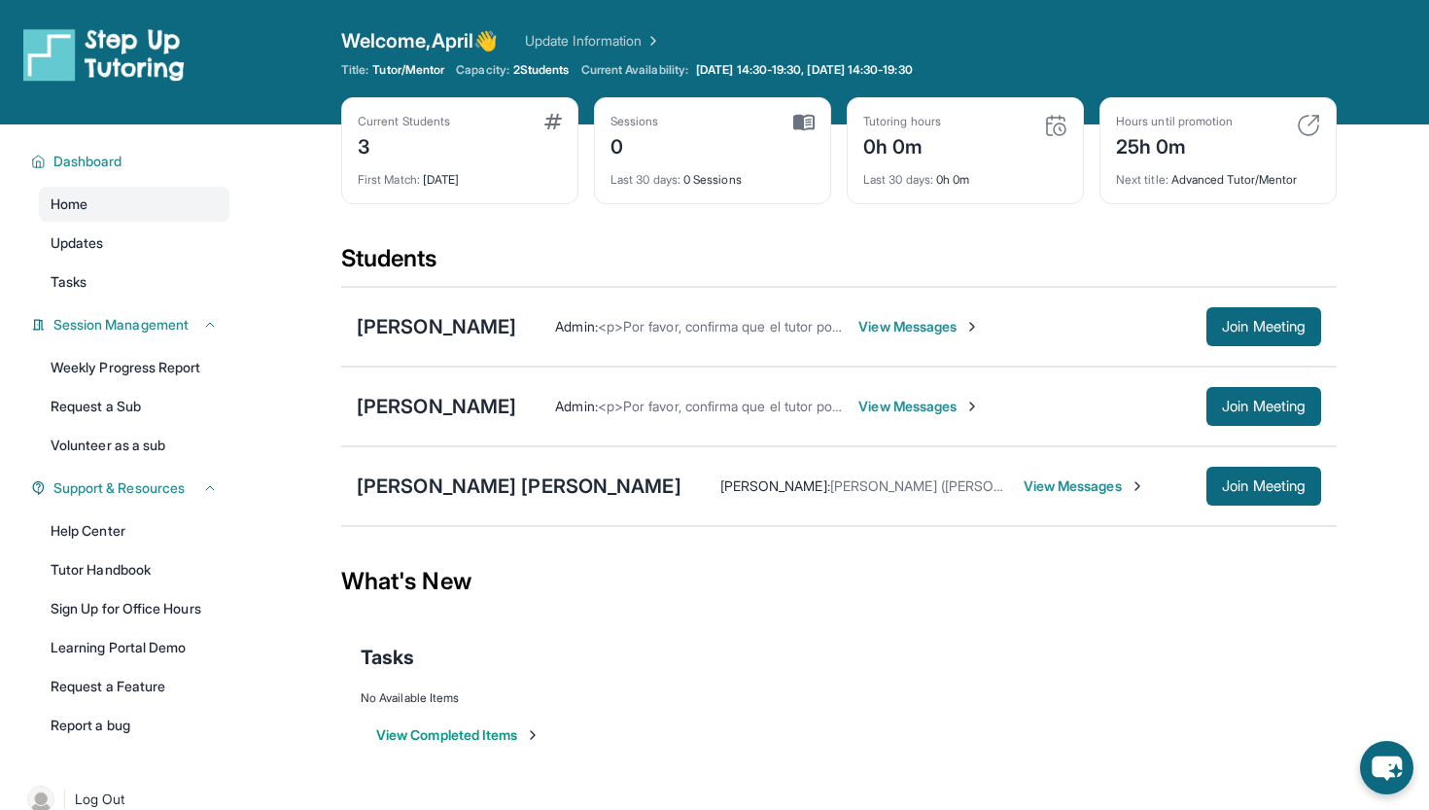
click at [881, 397] on span "View Messages" at bounding box center [920, 406] width 122 height 19
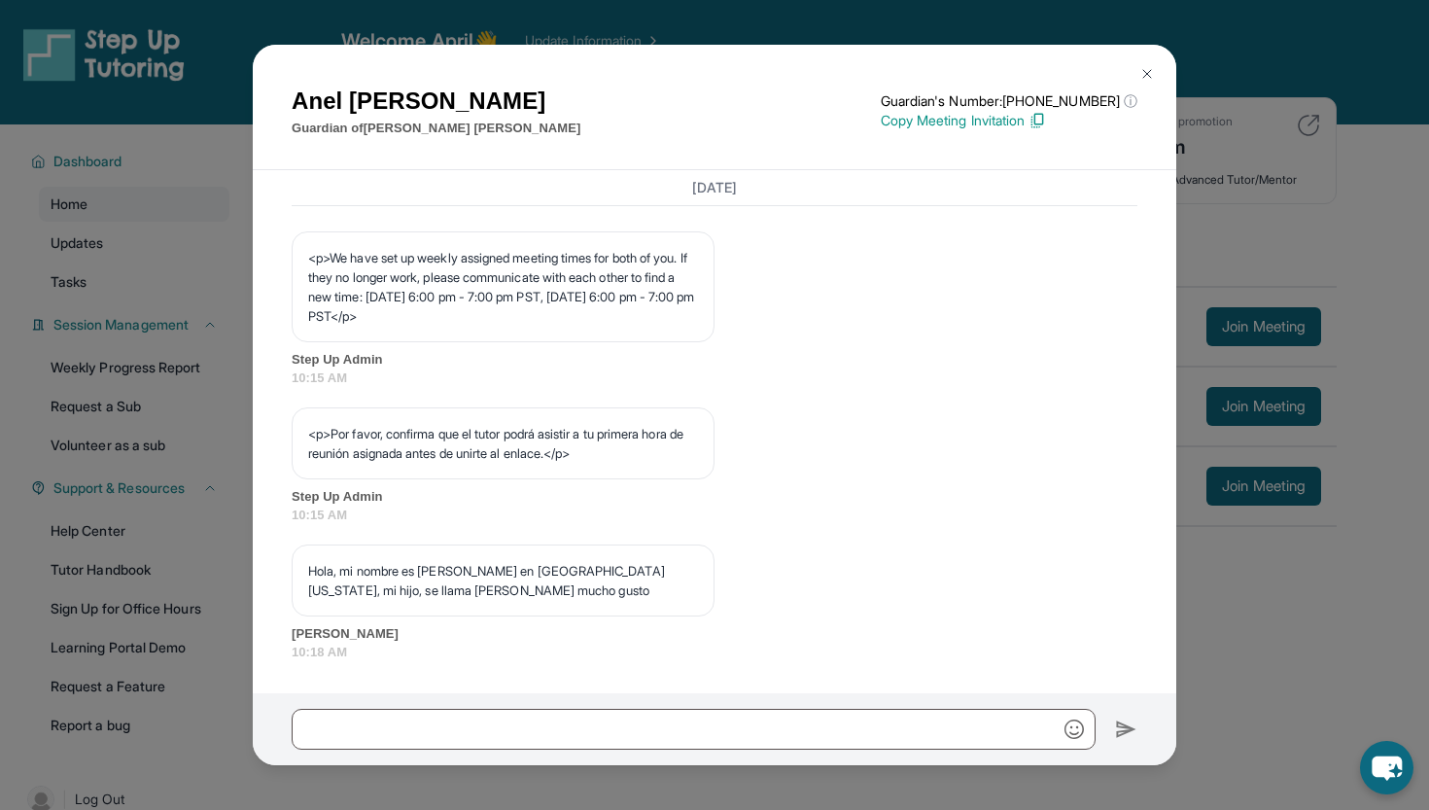
scroll to position [1123, 0]
click at [1150, 69] on img at bounding box center [1148, 74] width 16 height 16
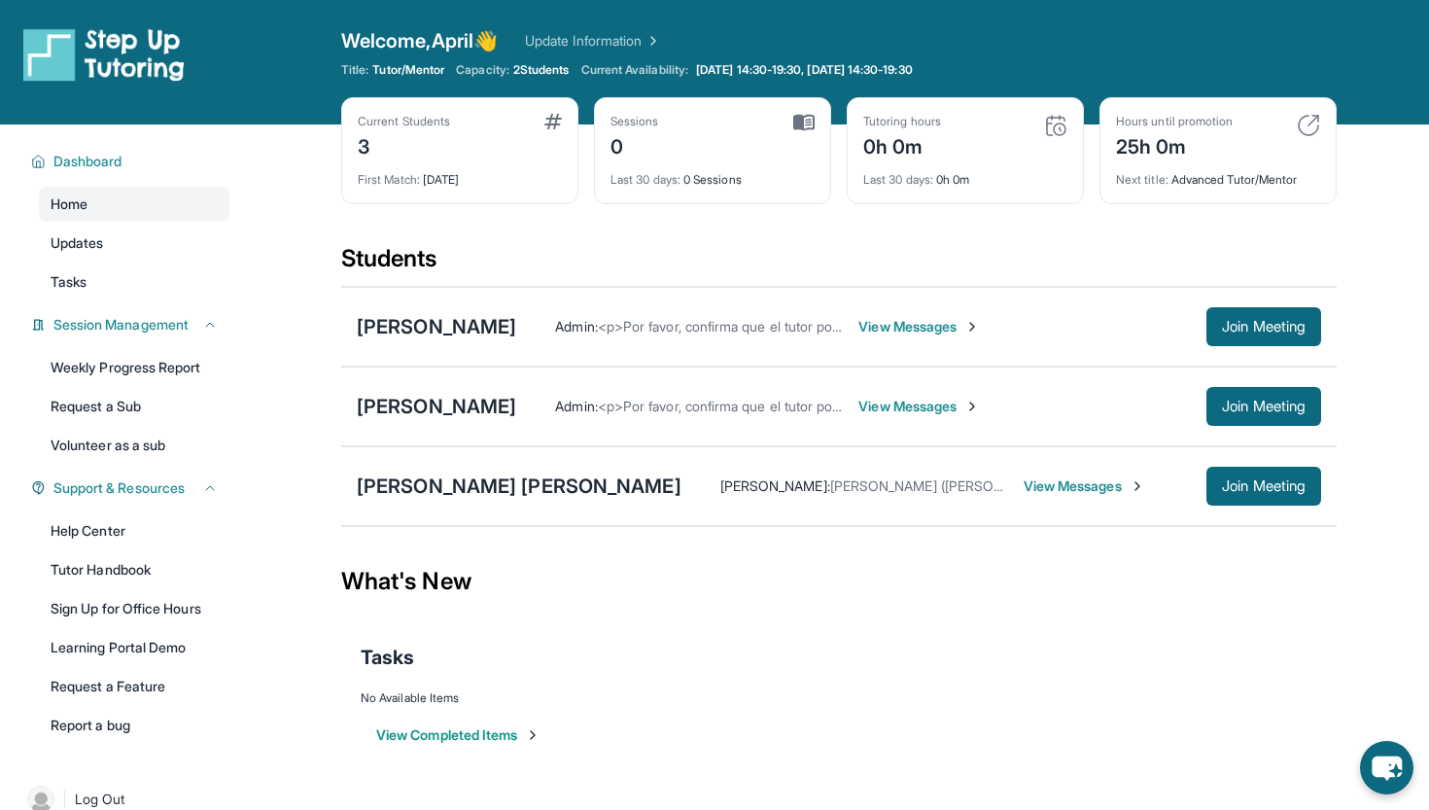
click at [973, 332] on span "View Messages" at bounding box center [920, 326] width 122 height 19
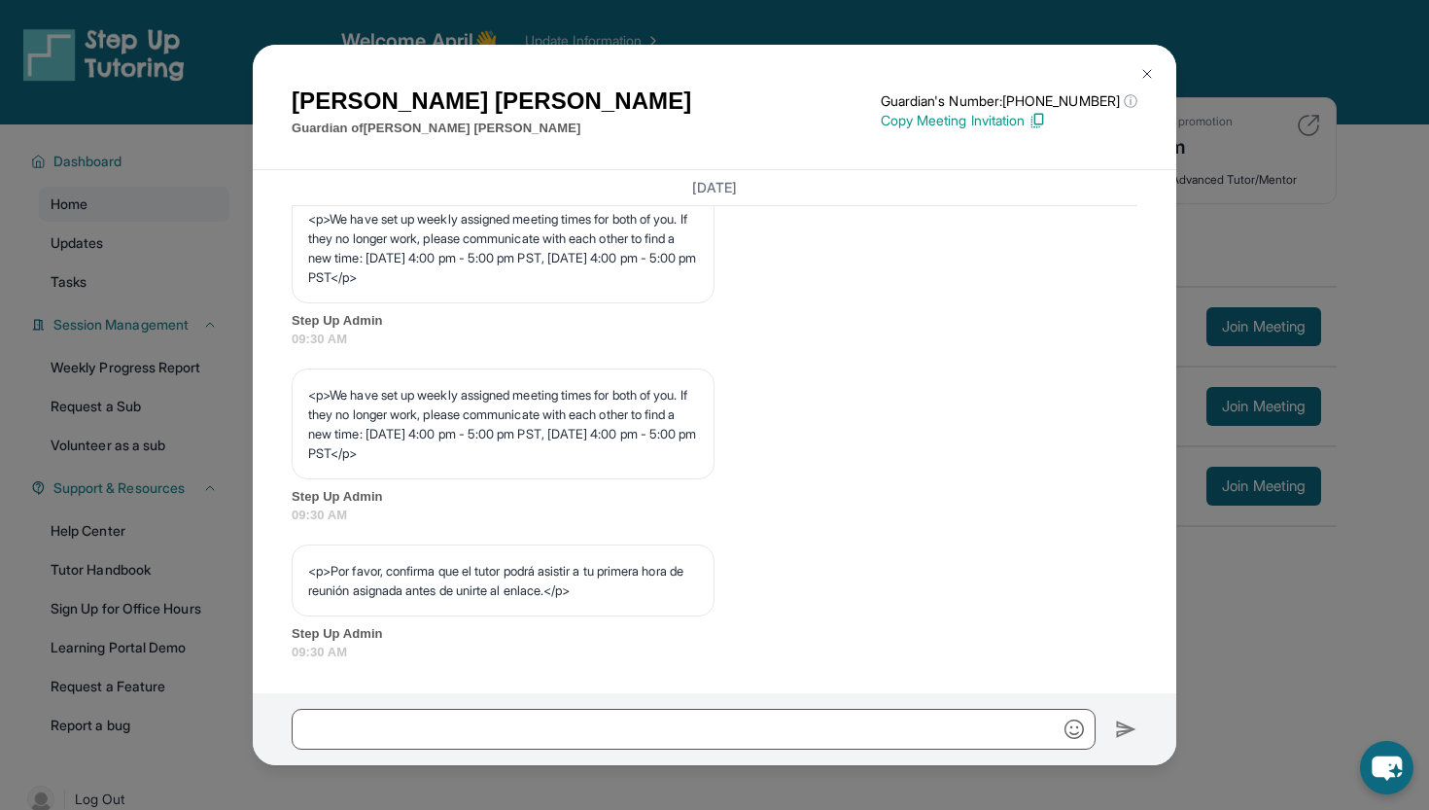
scroll to position [986, 0]
click at [1143, 75] on img at bounding box center [1148, 74] width 16 height 16
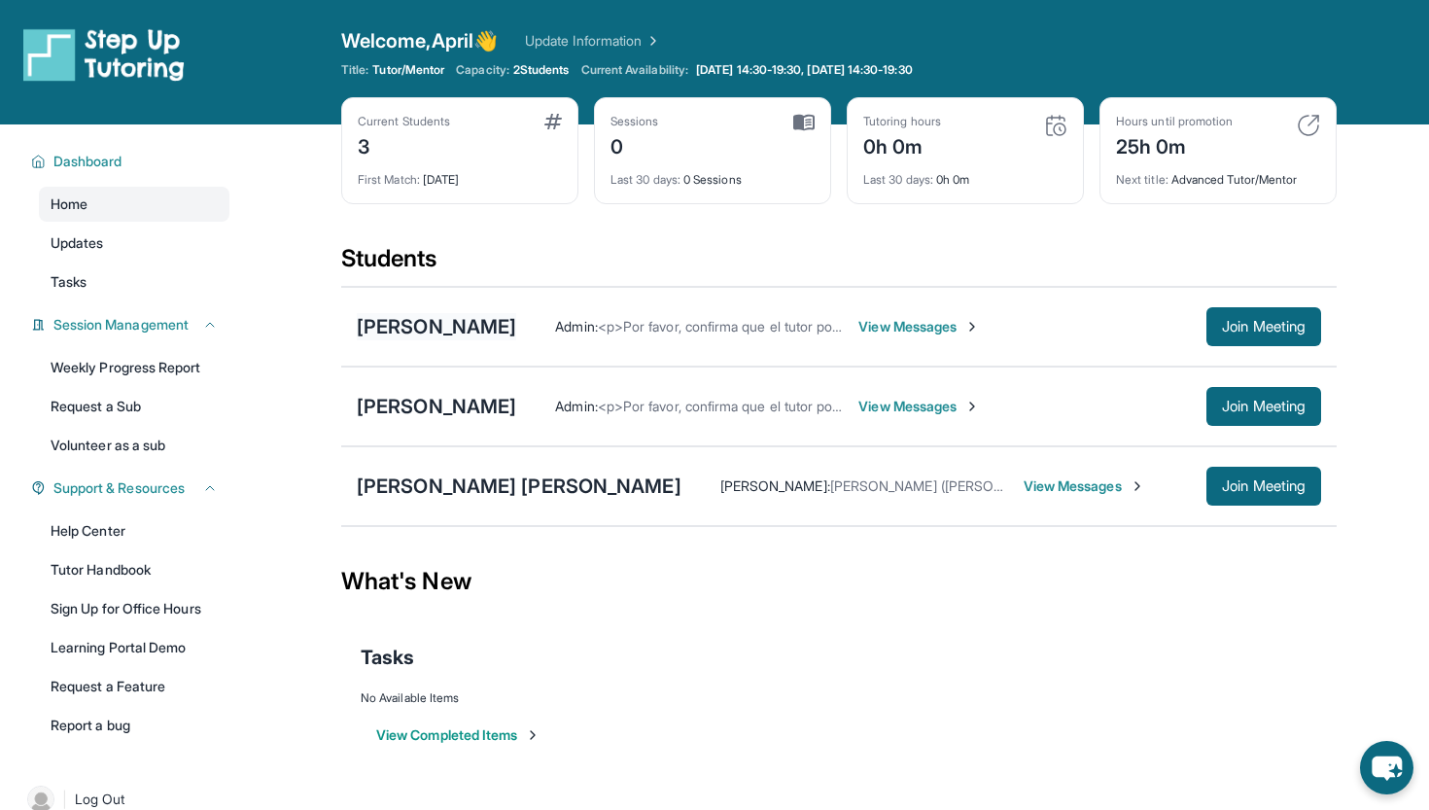
click at [502, 324] on div "[PERSON_NAME]" at bounding box center [436, 326] width 159 height 27
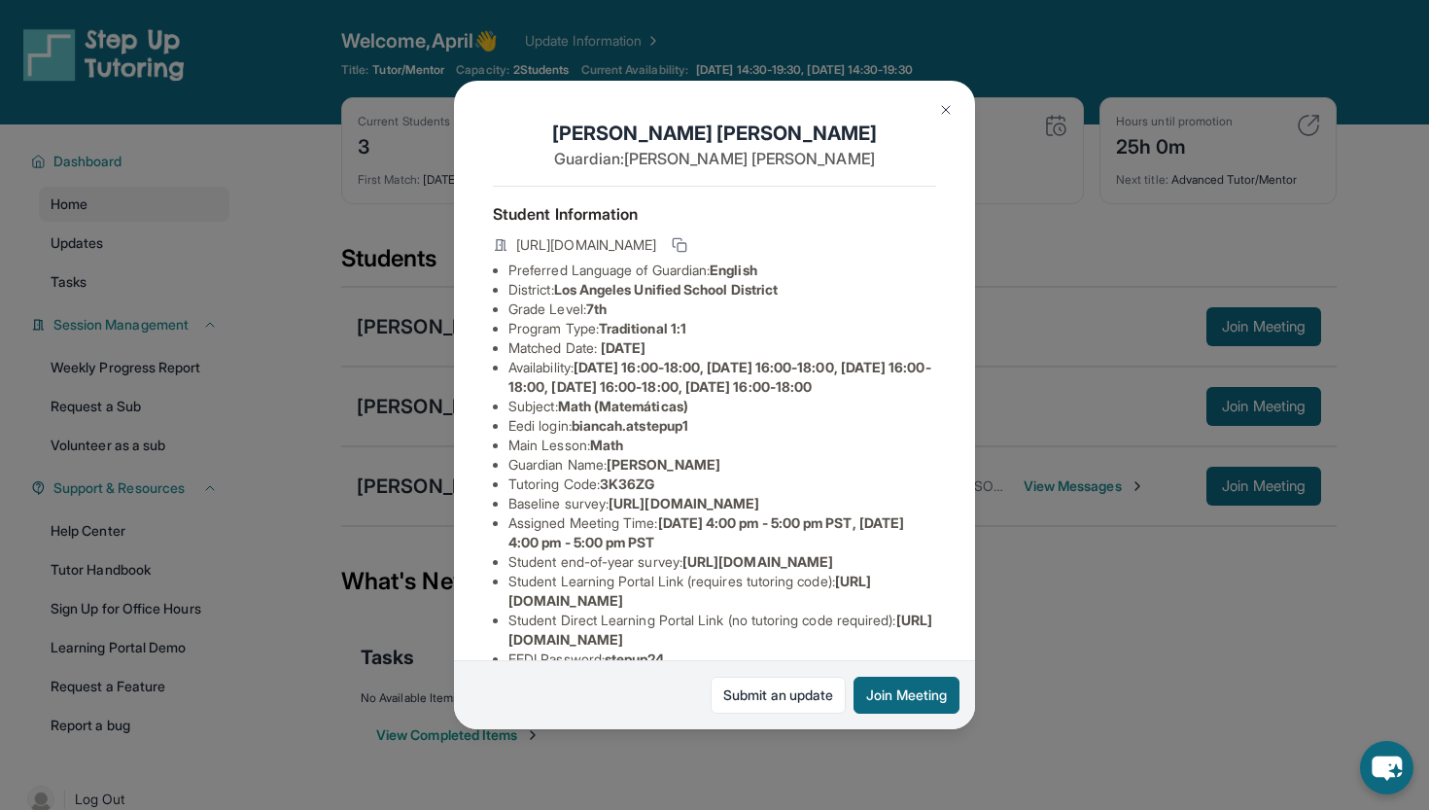
click at [938, 111] on img at bounding box center [946, 110] width 16 height 16
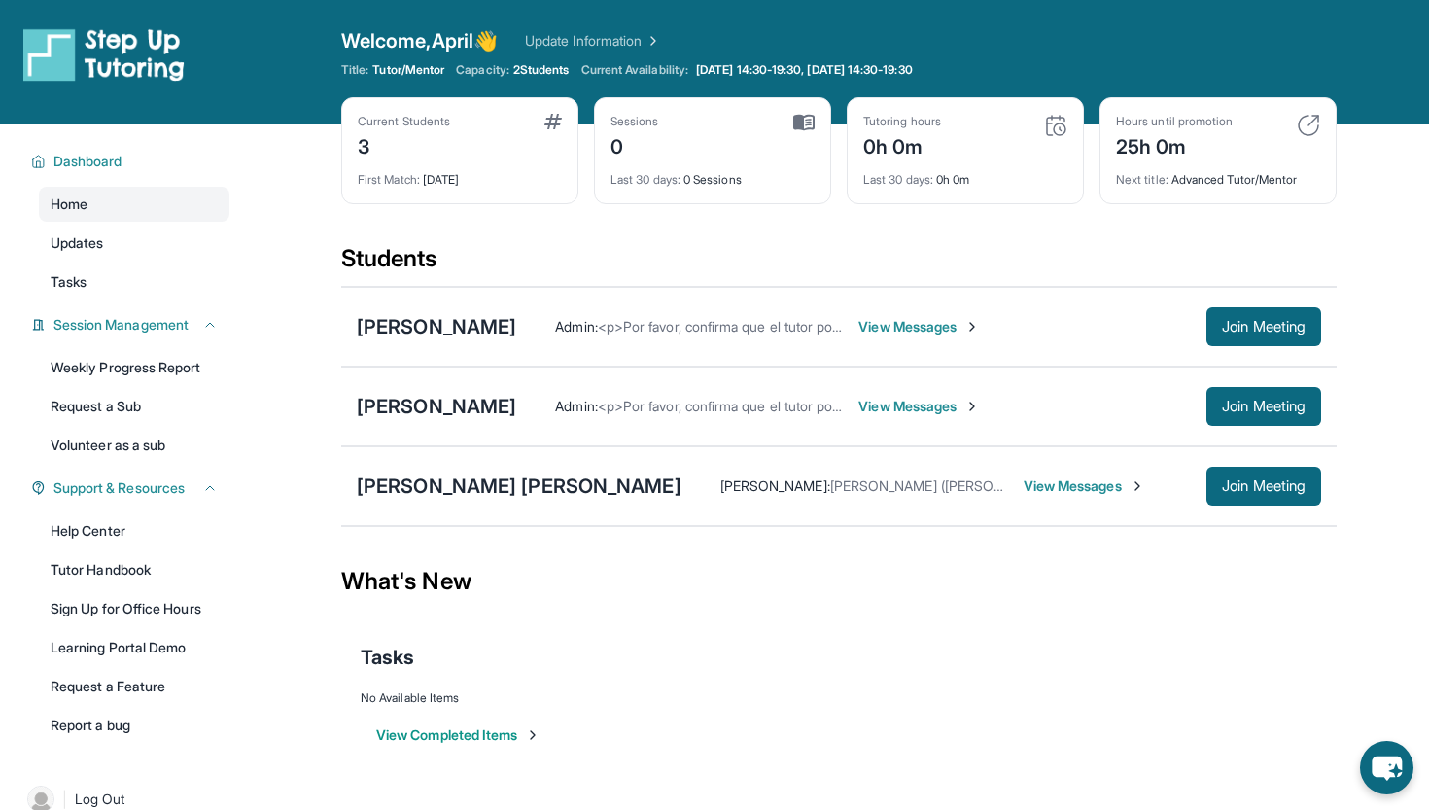
click at [960, 324] on span "View Messages" at bounding box center [920, 326] width 122 height 19
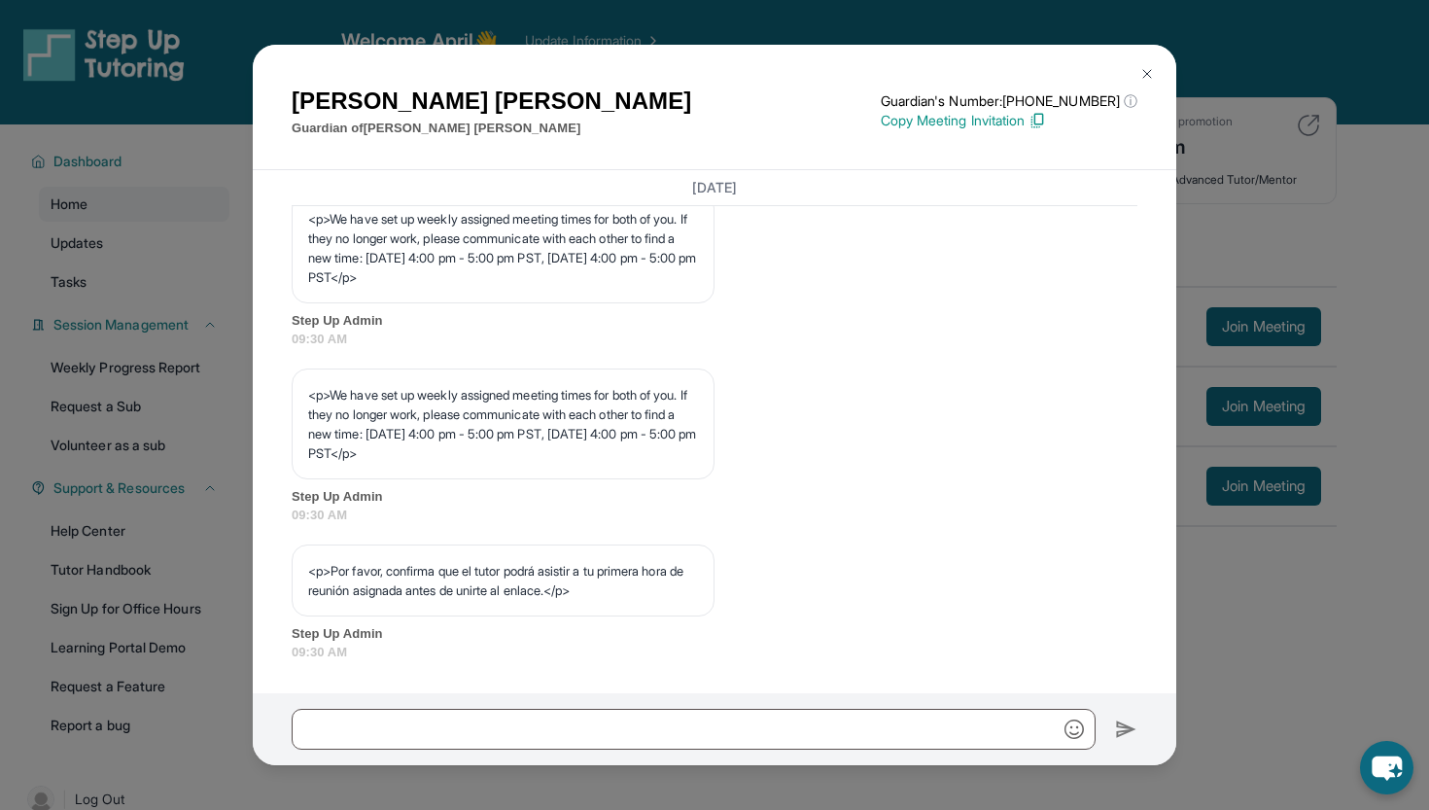
click at [1149, 74] on img at bounding box center [1148, 74] width 16 height 16
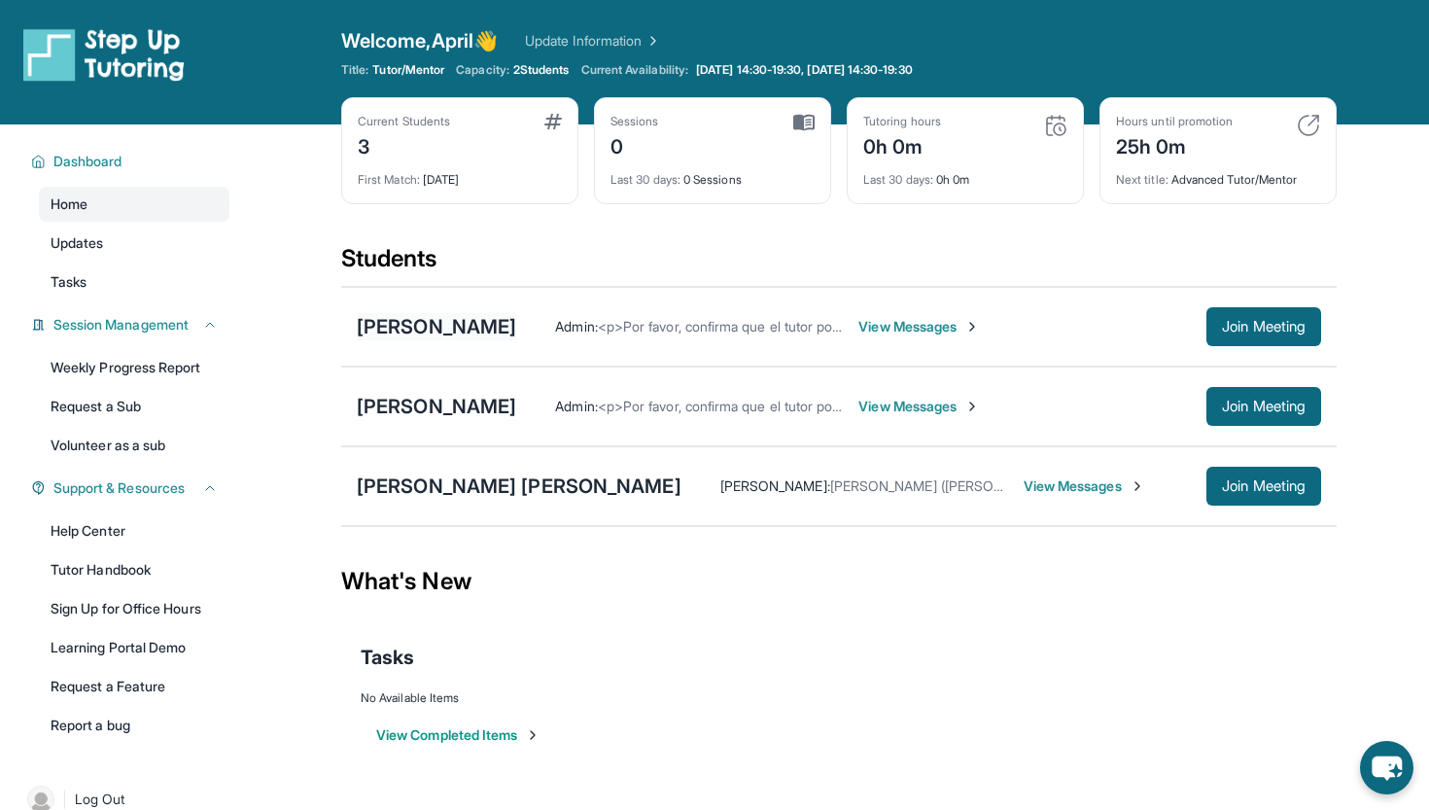
click at [462, 330] on div "[PERSON_NAME]" at bounding box center [436, 326] width 159 height 27
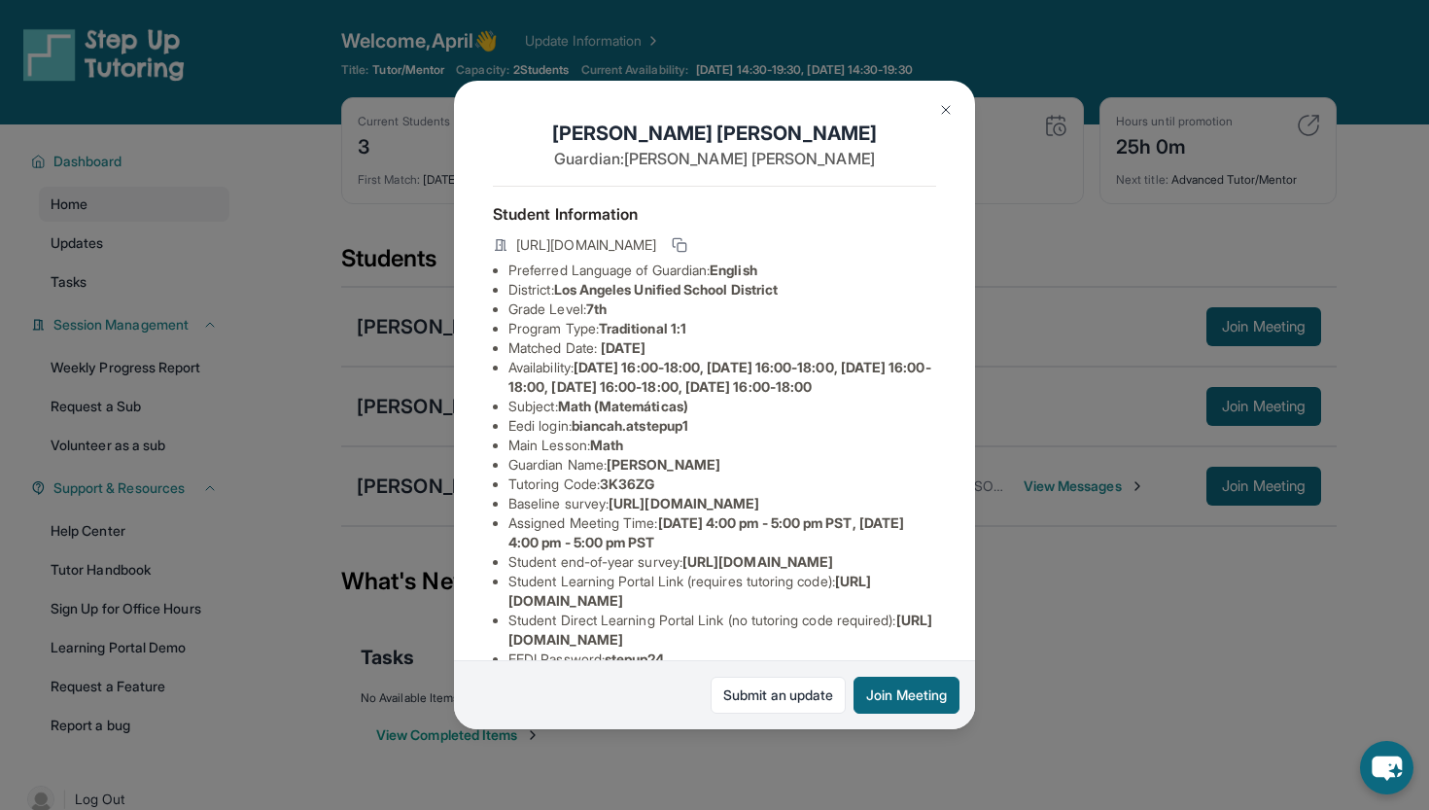
click at [940, 104] on img at bounding box center [946, 110] width 16 height 16
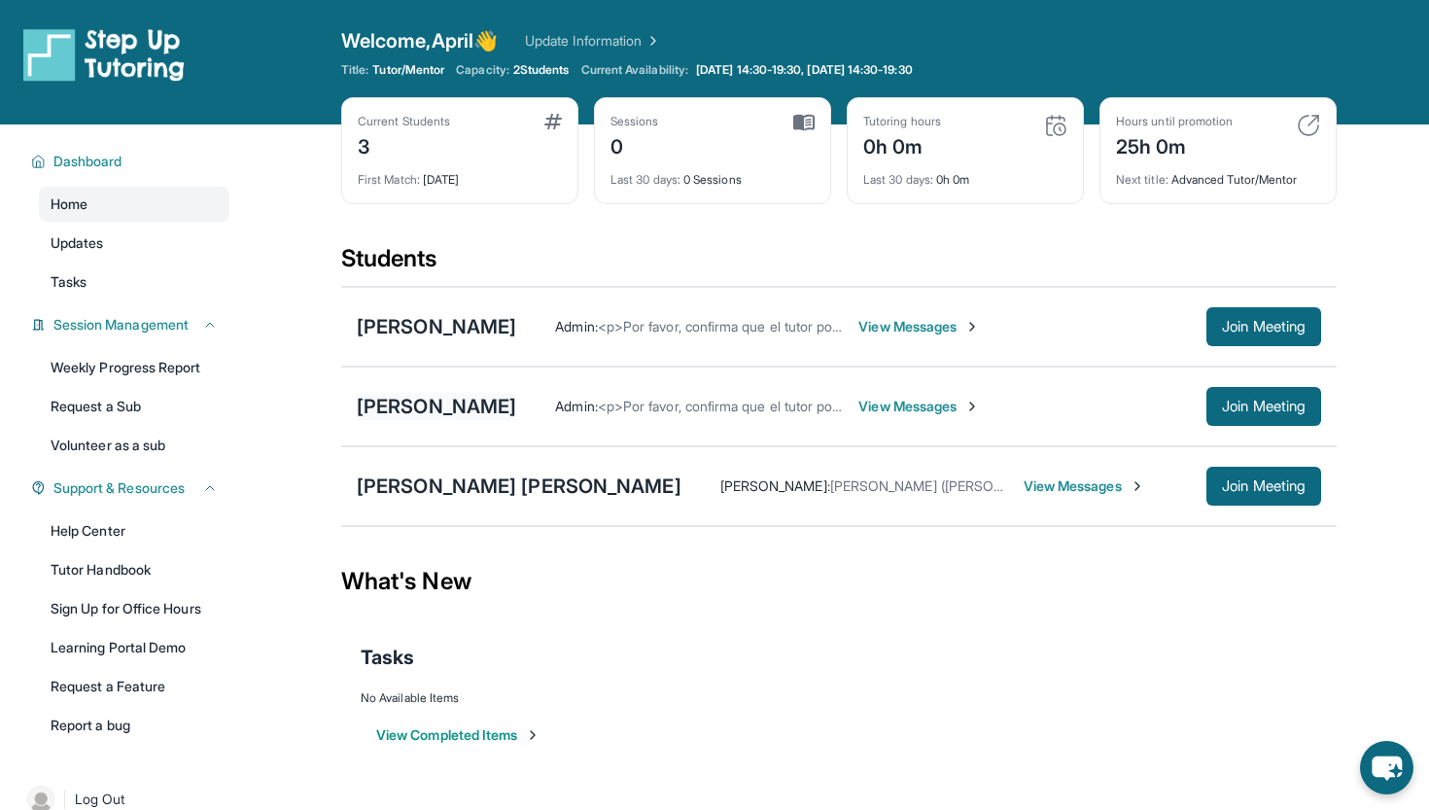
click at [488, 408] on div "[PERSON_NAME]" at bounding box center [436, 406] width 159 height 27
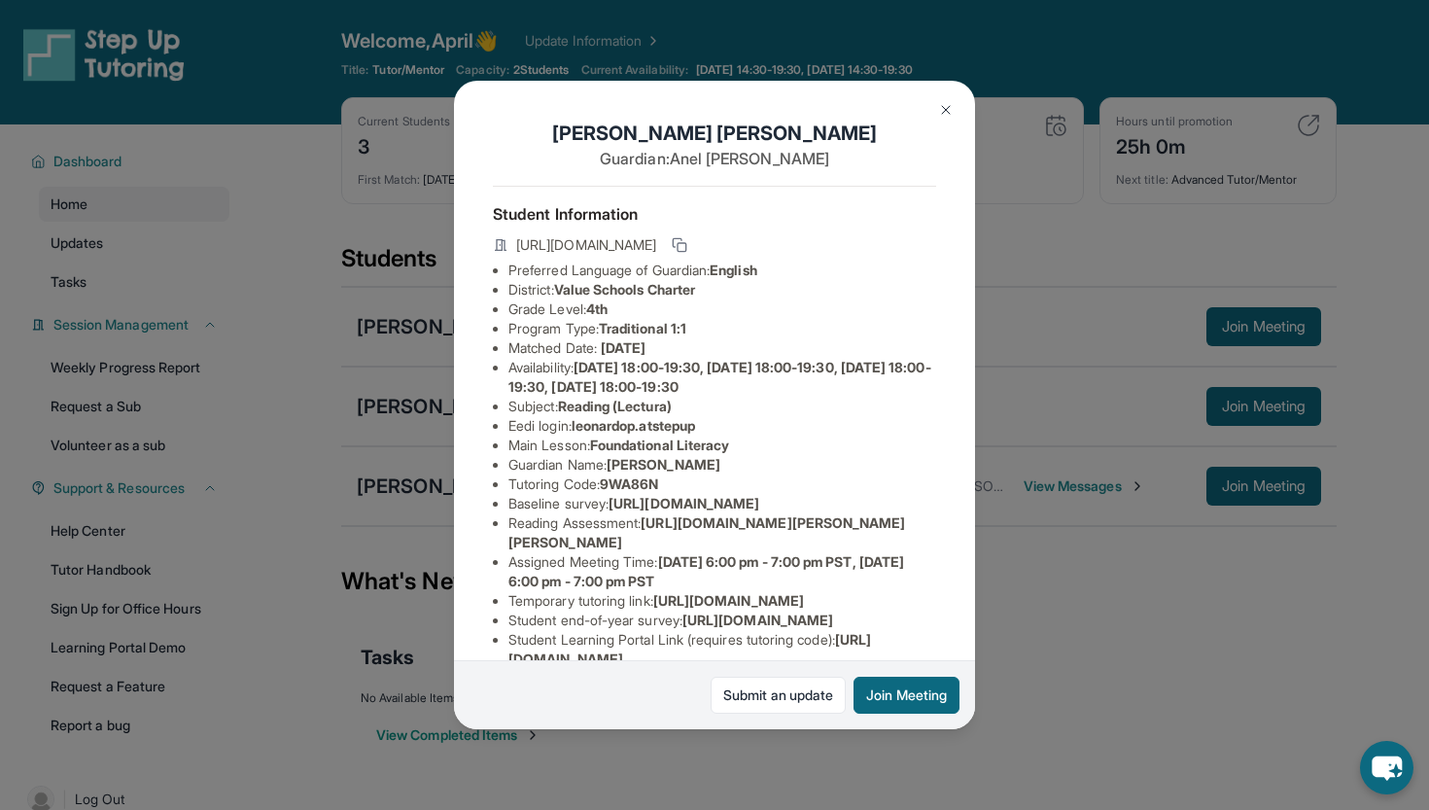
click at [938, 106] on img at bounding box center [946, 110] width 16 height 16
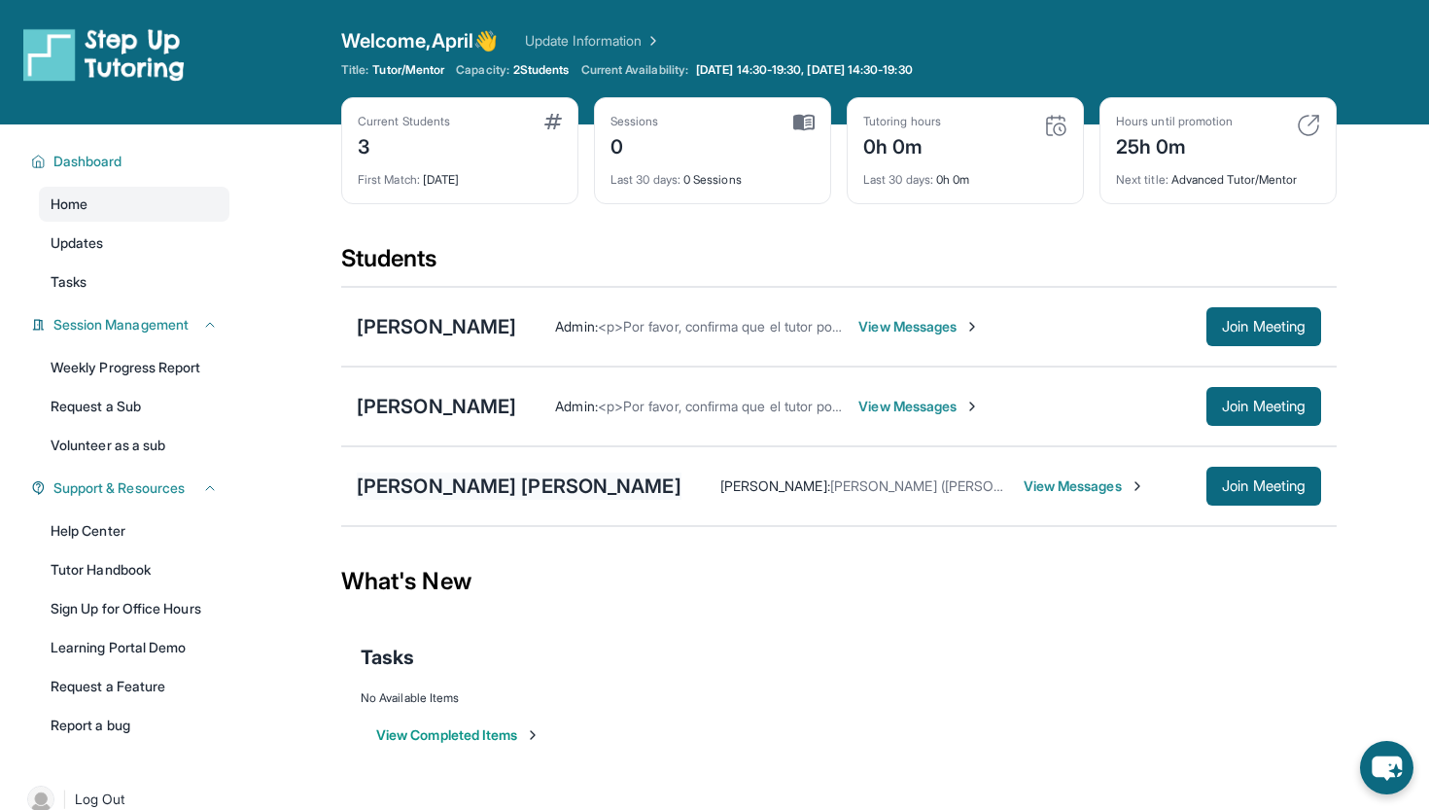
click at [531, 486] on div "[PERSON_NAME] [PERSON_NAME]" at bounding box center [519, 486] width 325 height 27
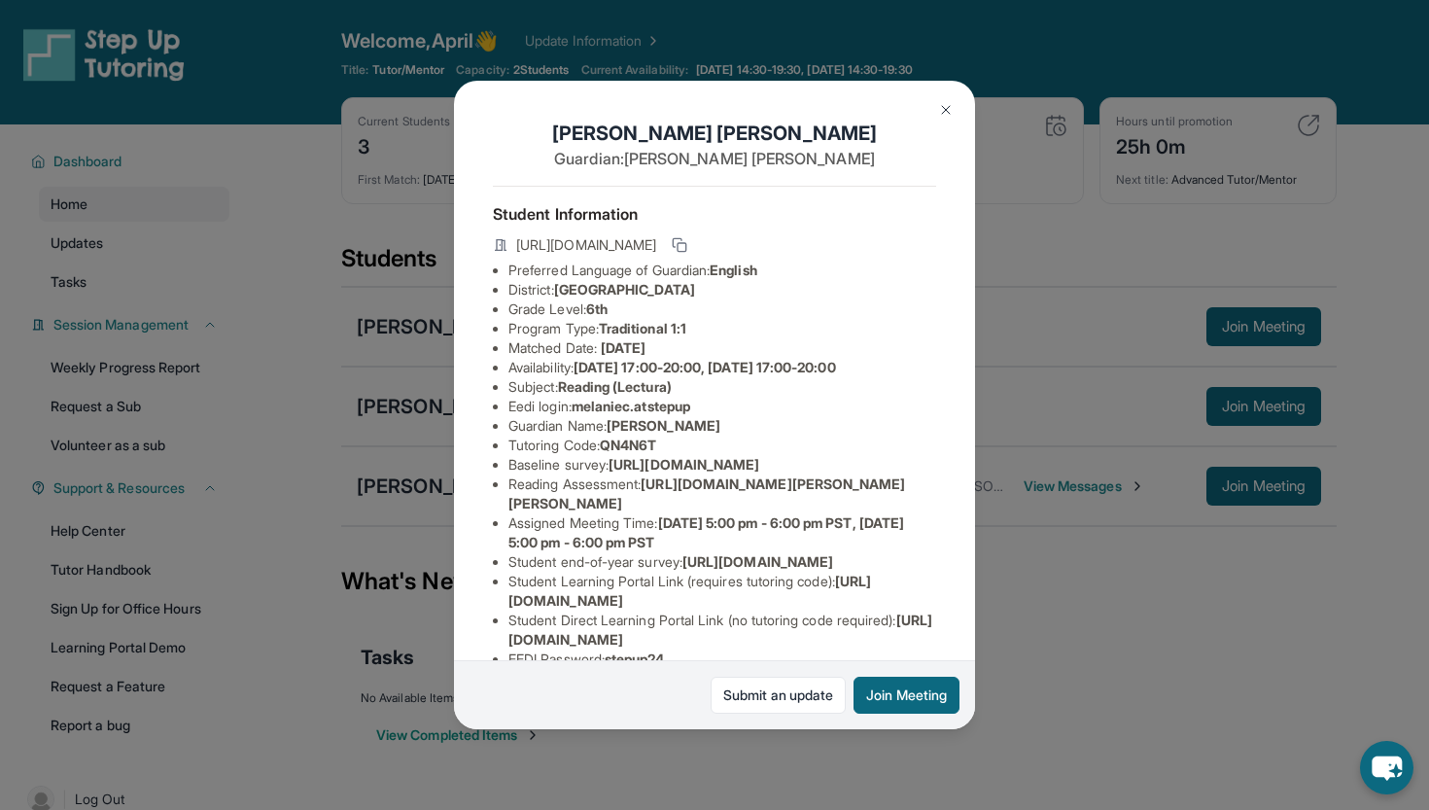
click at [948, 108] on img at bounding box center [946, 110] width 16 height 16
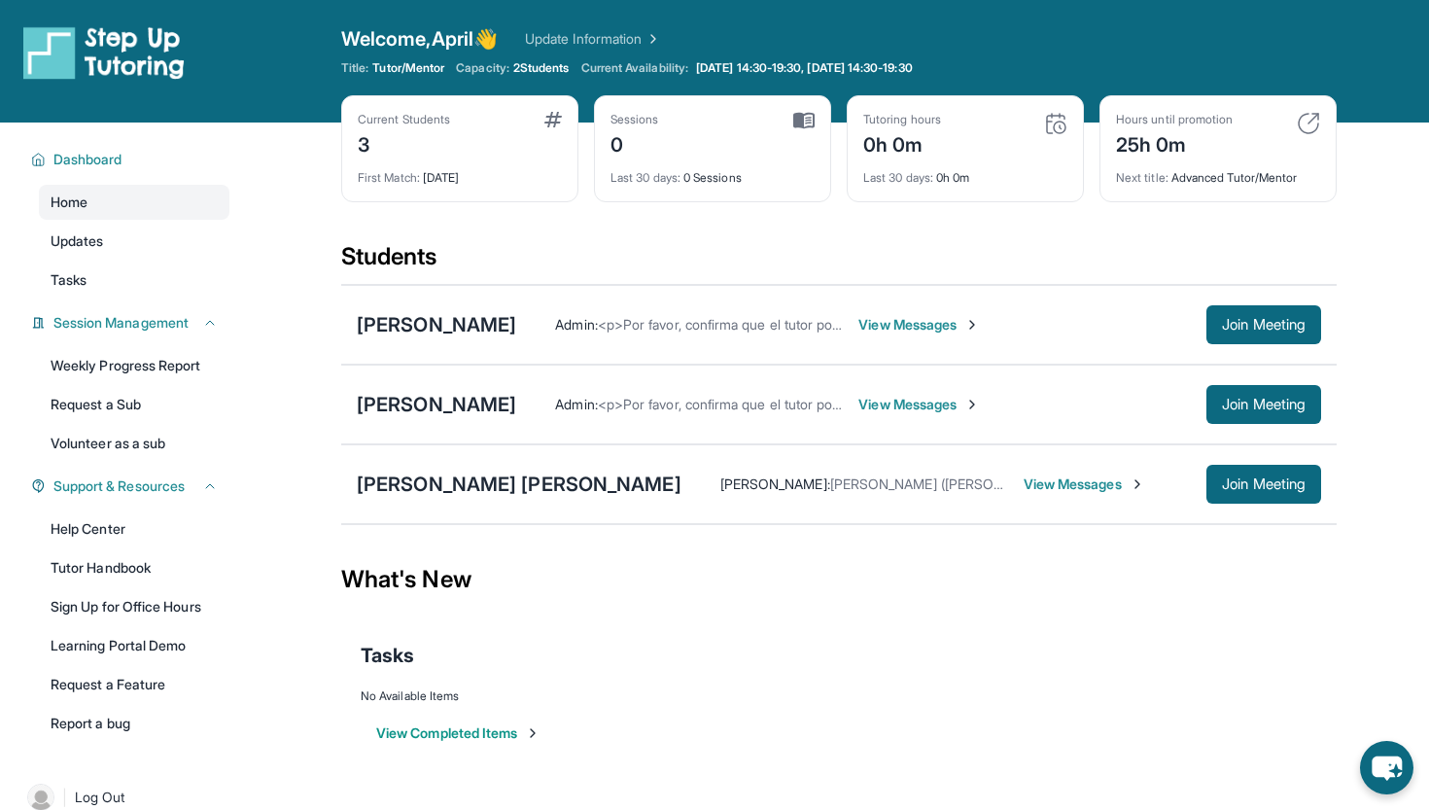
scroll to position [0, 0]
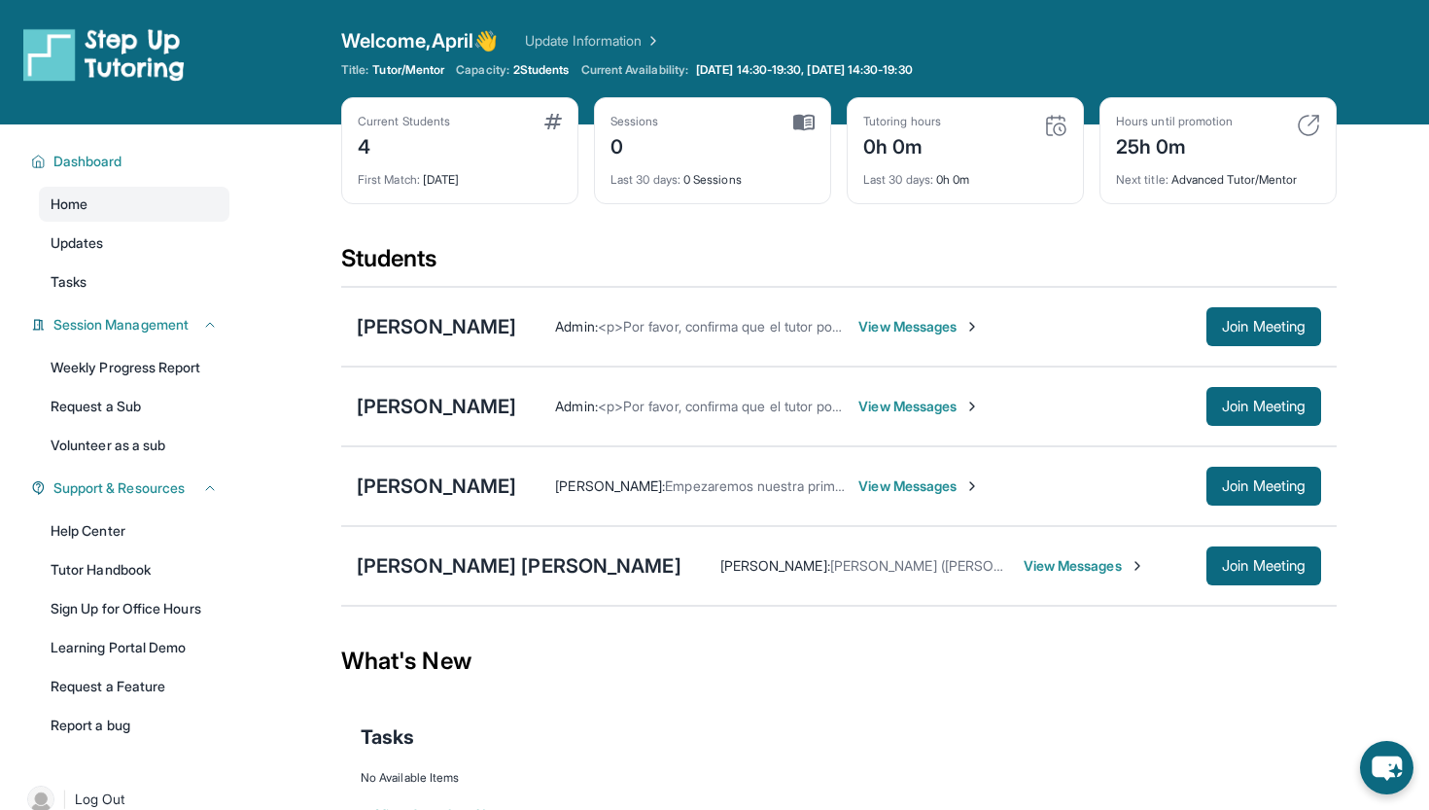
click at [570, 762] on div "Tasks" at bounding box center [839, 737] width 957 height 66
click at [505, 565] on div "[PERSON_NAME] [PERSON_NAME]" at bounding box center [519, 565] width 325 height 27
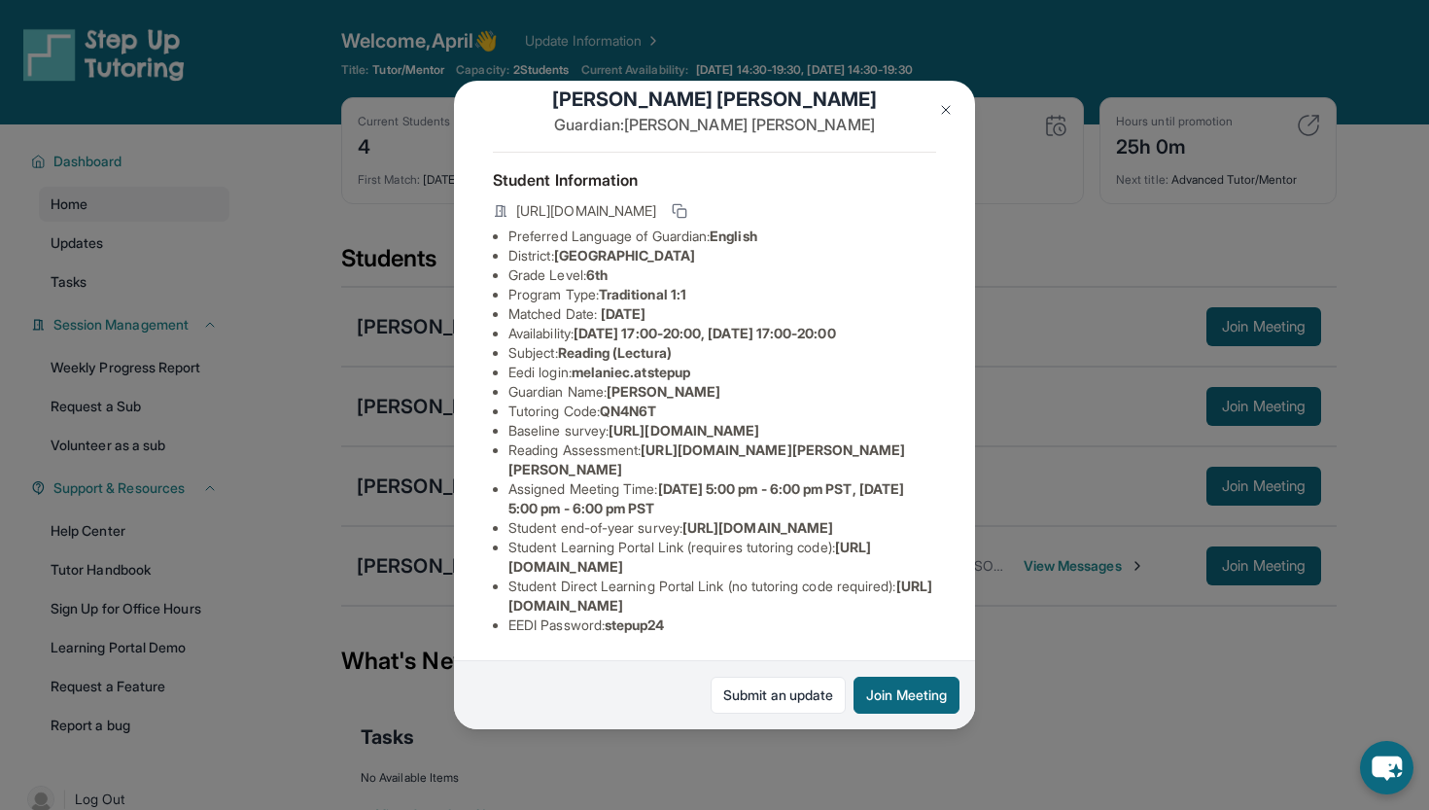
scroll to position [189, 0]
click at [946, 107] on img at bounding box center [946, 110] width 16 height 16
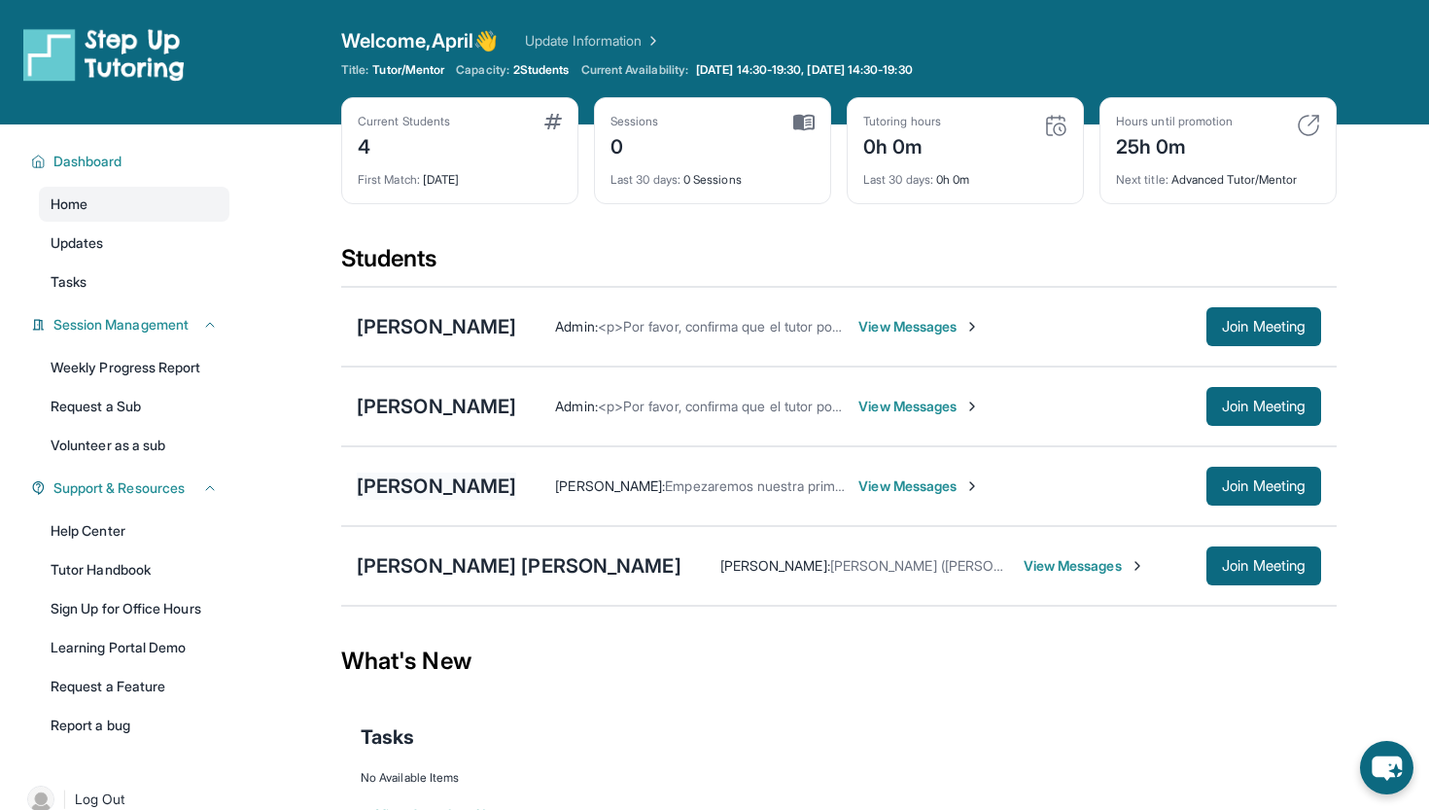
click at [438, 487] on div "[PERSON_NAME]" at bounding box center [436, 486] width 159 height 27
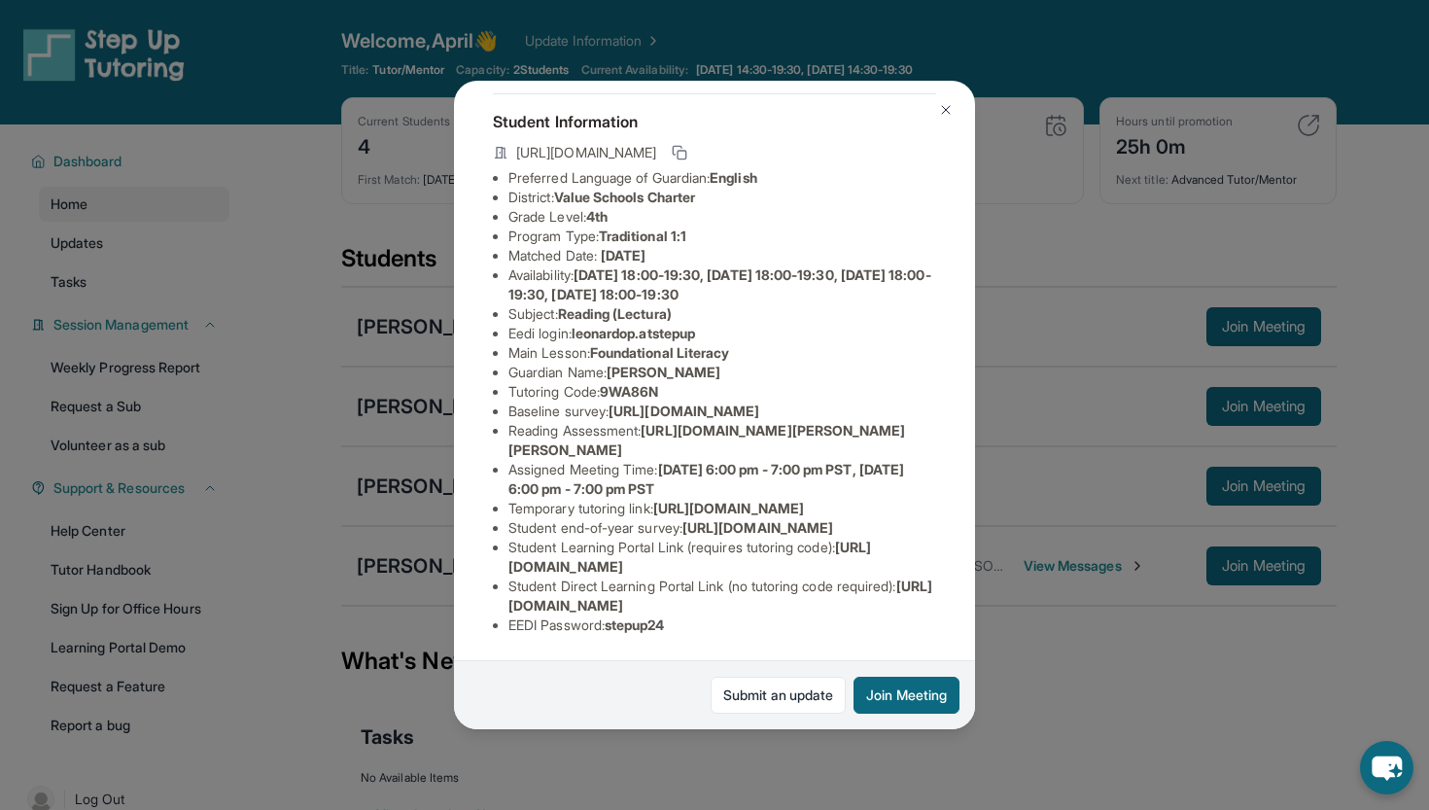
scroll to position [240, 0]
click at [946, 113] on img at bounding box center [946, 110] width 16 height 16
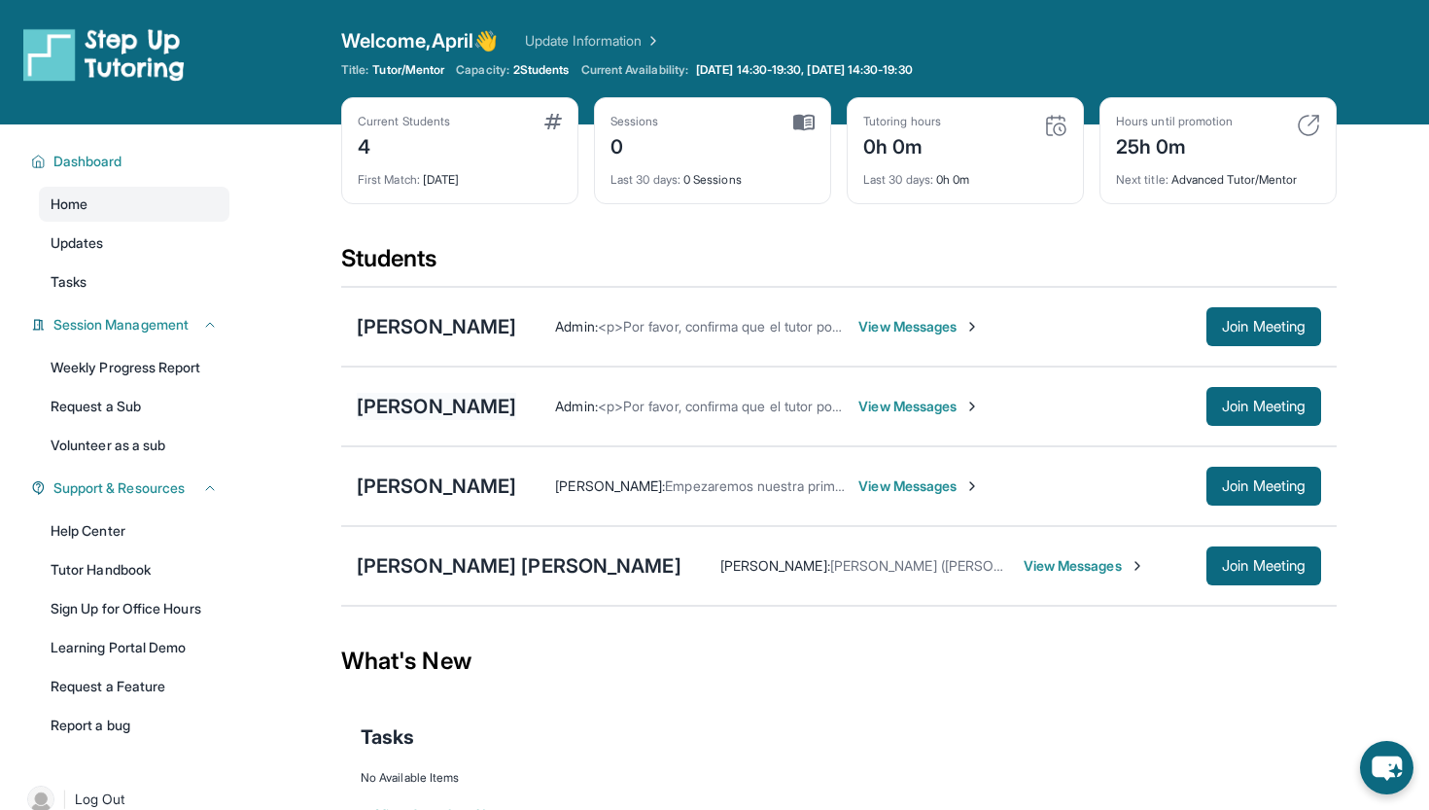
click at [511, 408] on div "[PERSON_NAME]" at bounding box center [436, 406] width 159 height 27
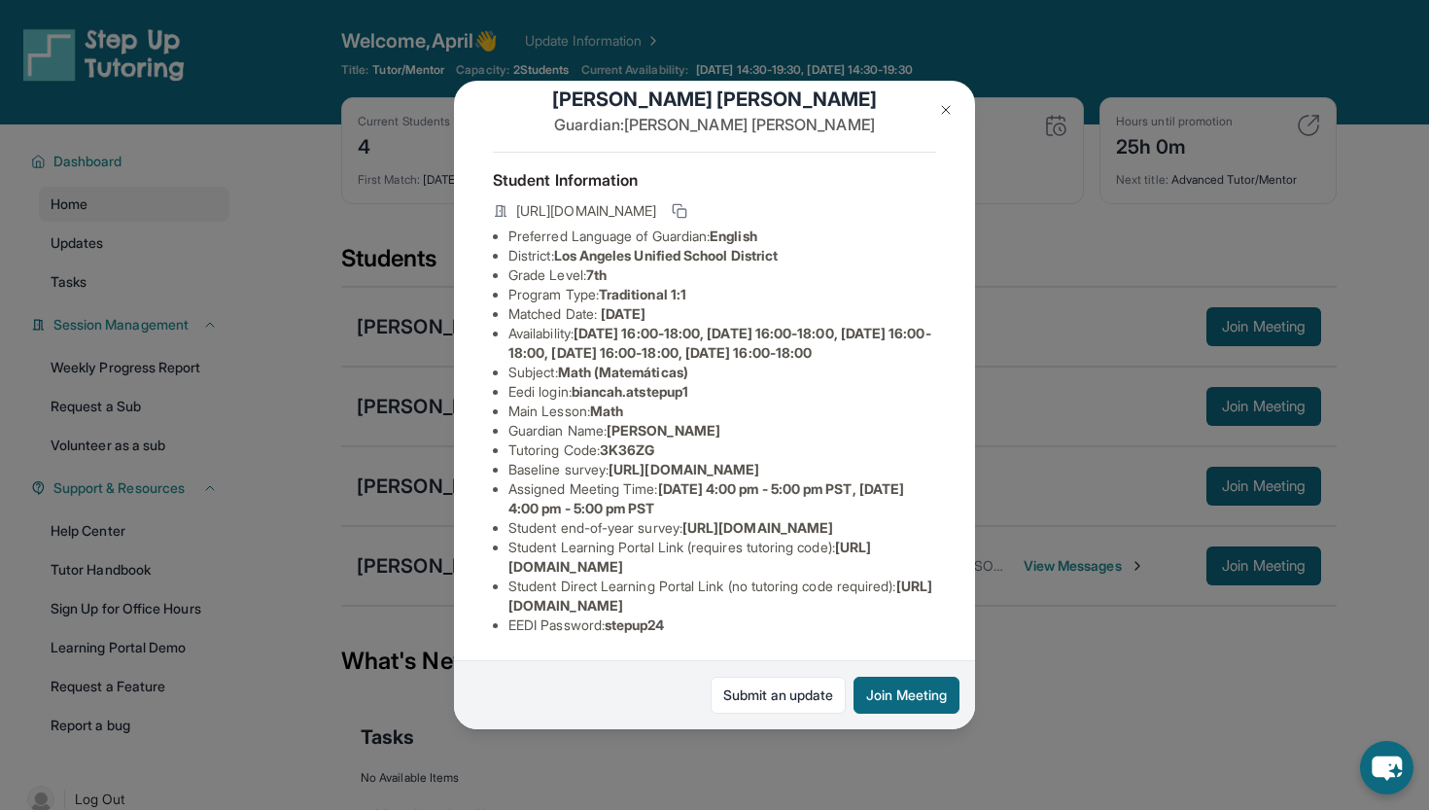
scroll to position [189, 0]
click at [946, 92] on button at bounding box center [946, 109] width 39 height 39
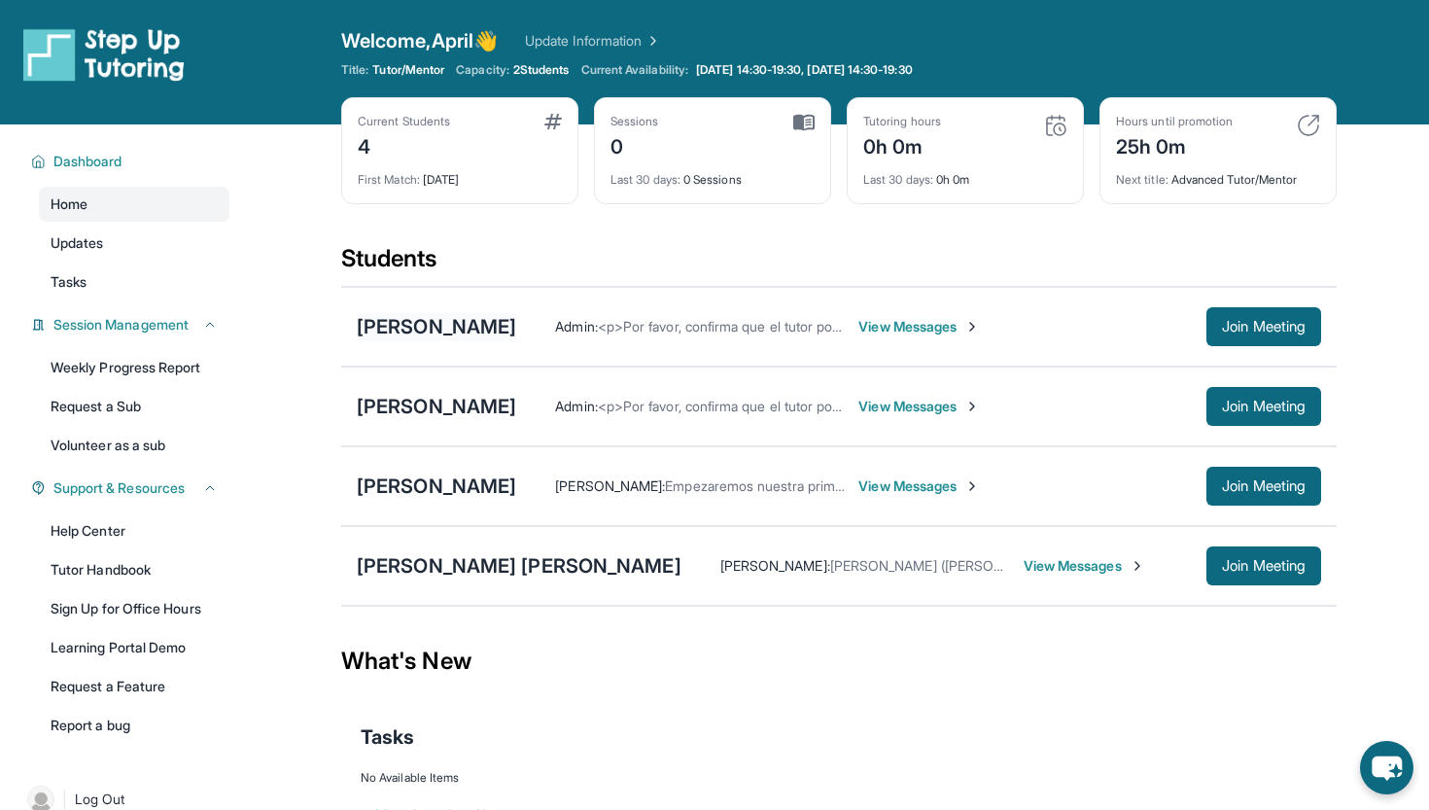
click at [516, 320] on div "[PERSON_NAME]" at bounding box center [436, 326] width 159 height 27
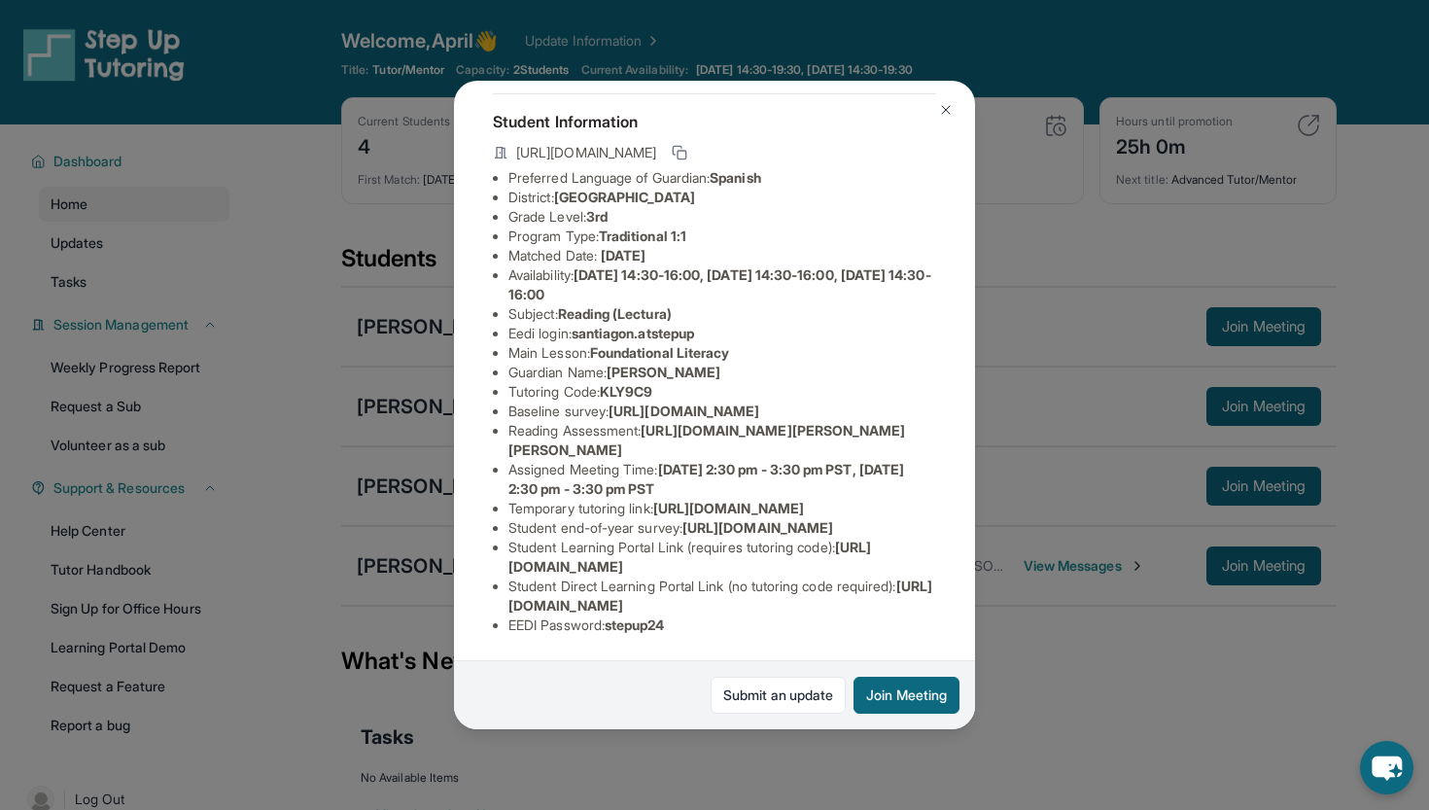
scroll to position [286, 0]
click at [942, 106] on img at bounding box center [946, 110] width 16 height 16
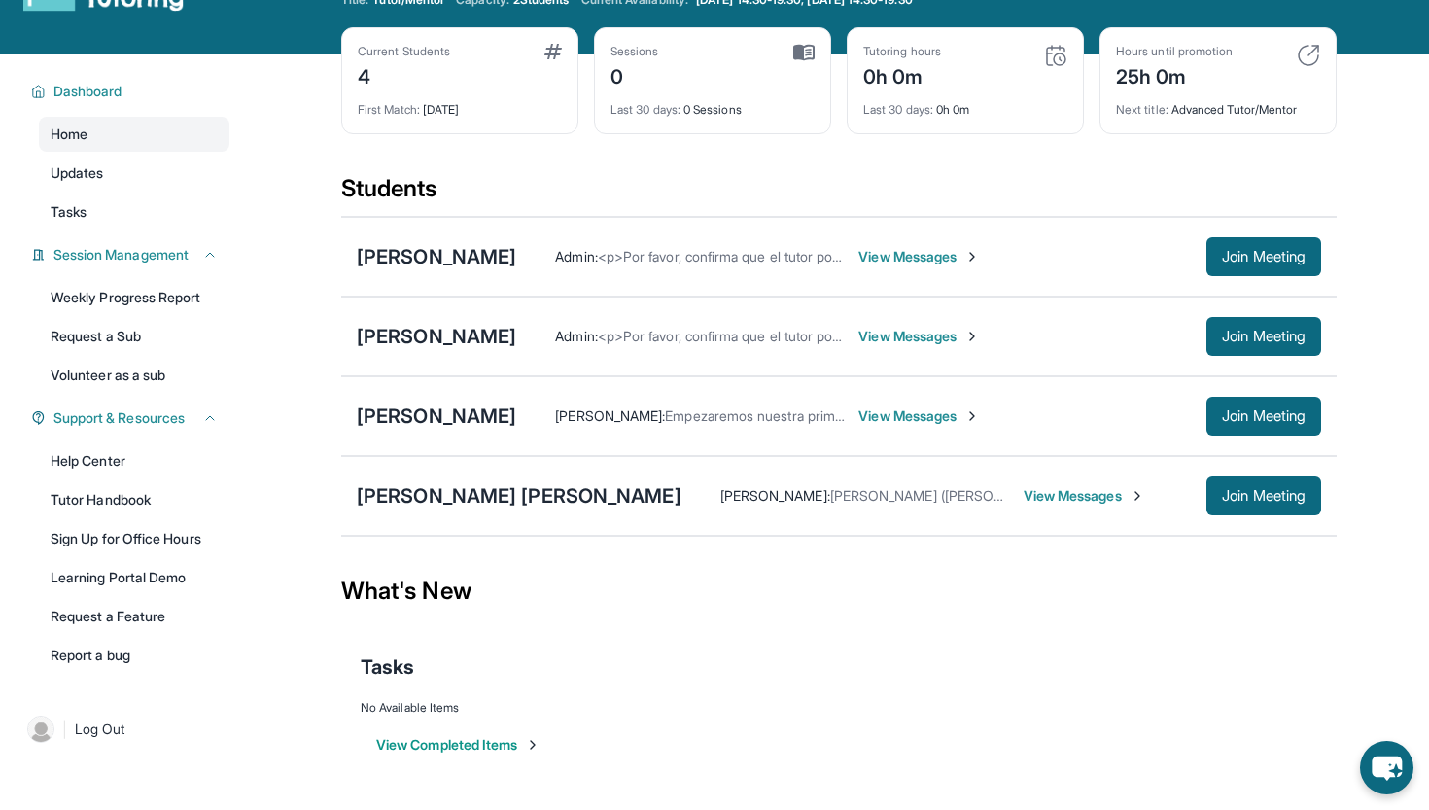
scroll to position [0, 0]
